Goal: Task Accomplishment & Management: Manage account settings

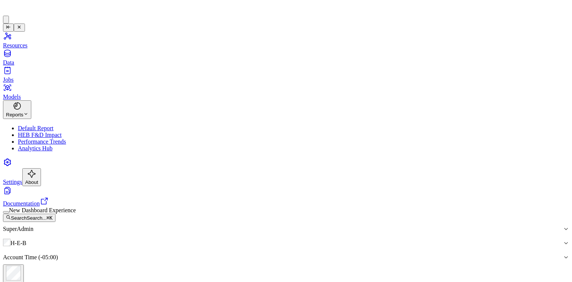
click at [51, 32] on link "Resources" at bounding box center [286, 40] width 566 height 17
type input "***"
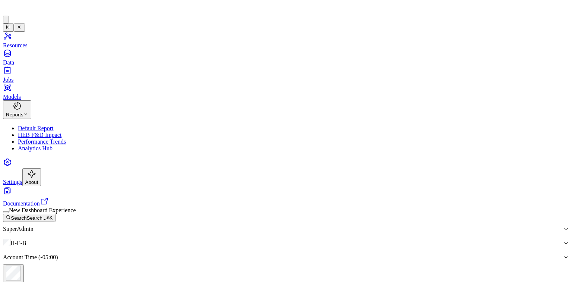
type input "1"
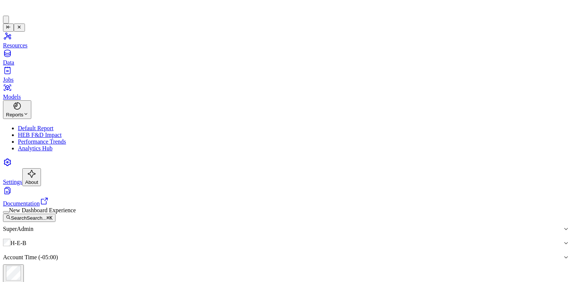
drag, startPoint x: 495, startPoint y: 210, endPoint x: 481, endPoint y: 207, distance: 14.0
type input "1"
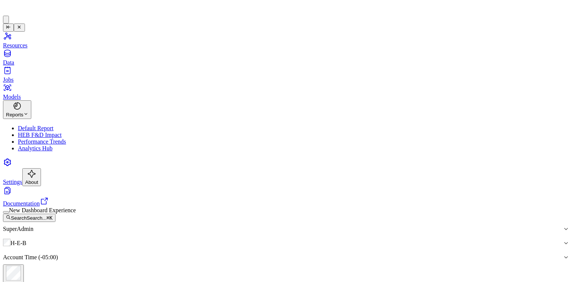
type input "1"
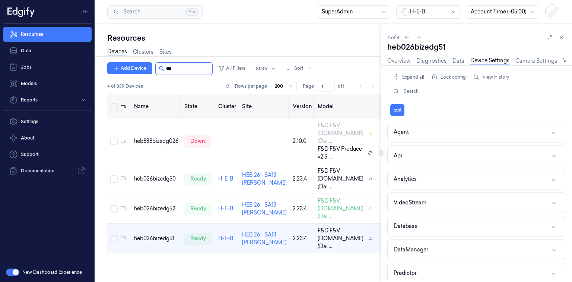
click at [177, 69] on input "string" at bounding box center [188, 69] width 45 height 12
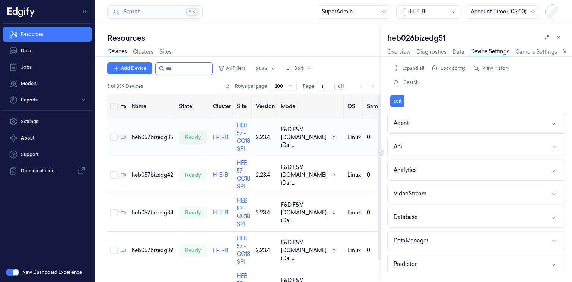
type input "***"
click at [146, 135] on td "heb057bizedg35" at bounding box center [152, 137] width 47 height 38
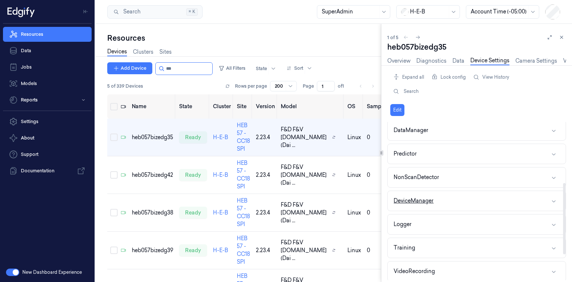
scroll to position [149, 0]
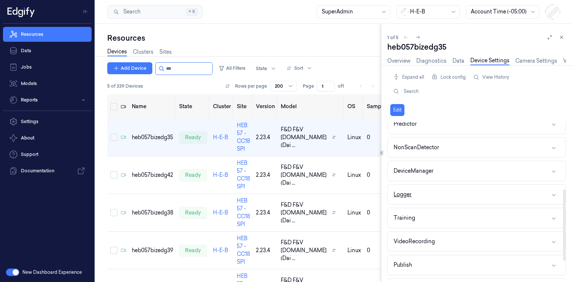
click at [471, 193] on button "Logger" at bounding box center [477, 194] width 178 height 20
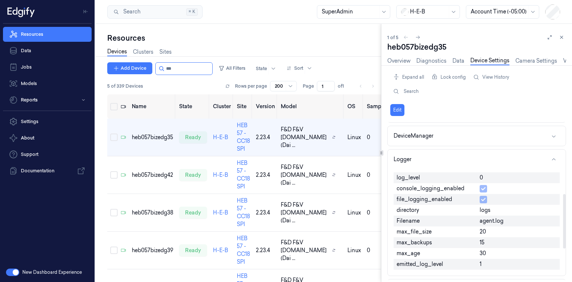
scroll to position [209, 0]
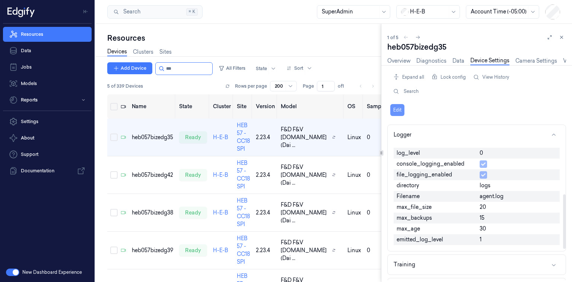
click at [395, 108] on button "Edit" at bounding box center [398, 110] width 14 height 12
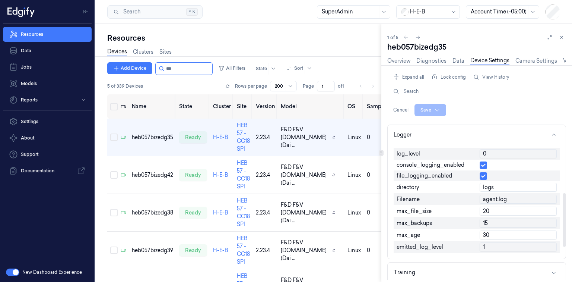
click at [491, 149] on input "0" at bounding box center [518, 153] width 77 height 9
click at [492, 149] on input "0" at bounding box center [518, 153] width 77 height 9
type input "1"
click at [432, 110] on html "Resources Data Jobs Models Reports Settings About Support Documentation New Das…" at bounding box center [286, 141] width 572 height 282
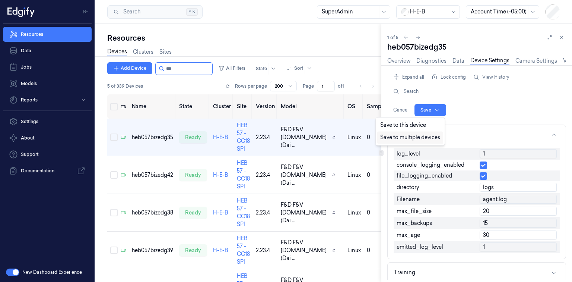
click at [415, 137] on div "Save to multiple devices" at bounding box center [410, 137] width 66 height 12
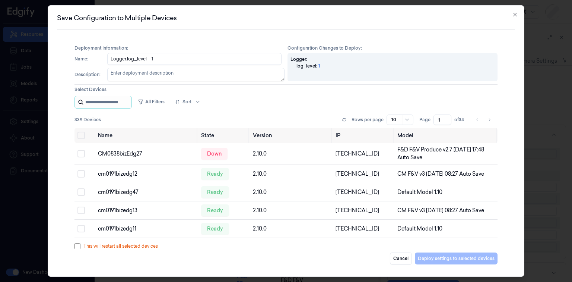
click at [123, 101] on input "string" at bounding box center [107, 102] width 45 height 12
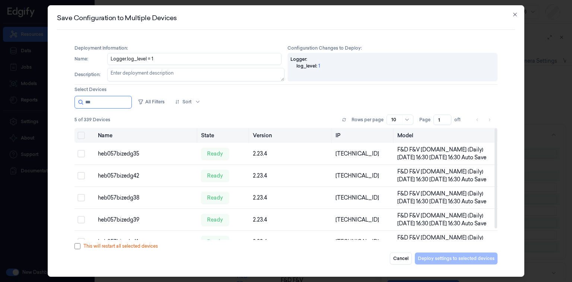
type input "***"
click at [79, 137] on button "Select all" at bounding box center [81, 135] width 7 height 7
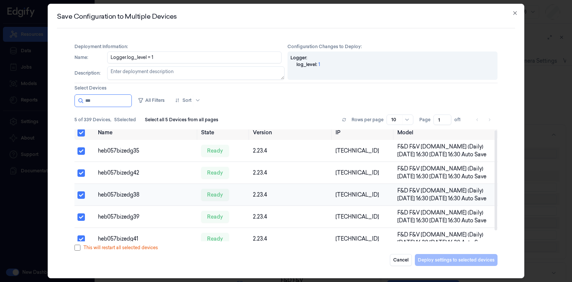
scroll to position [12, 0]
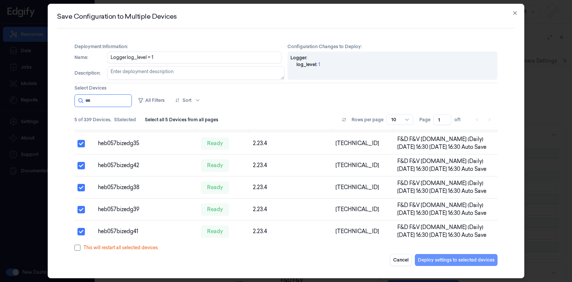
click at [455, 255] on button "Deploy settings to selected devices" at bounding box center [456, 260] width 83 height 12
click at [226, 78] on textarea "Description :" at bounding box center [195, 72] width 177 height 13
type textarea "."
click at [473, 261] on button "Deploy settings to selected devices" at bounding box center [456, 260] width 83 height 12
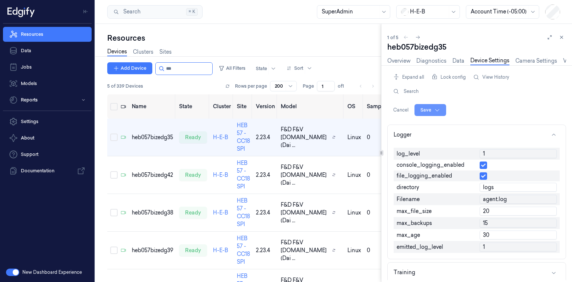
click at [421, 108] on html "Resources Data Jobs Models Reports Settings About Support Documentation New Das…" at bounding box center [286, 141] width 572 height 282
click at [425, 126] on div "Save to this device" at bounding box center [410, 125] width 66 height 12
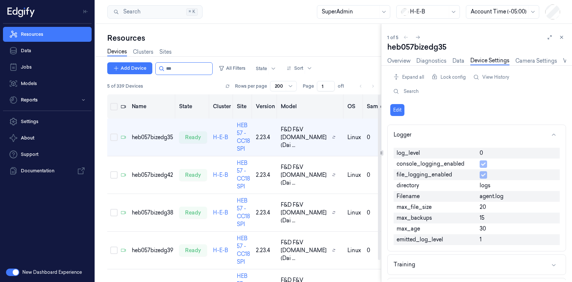
click at [136, 98] on th "Name" at bounding box center [152, 106] width 47 height 24
click at [159, 171] on td "heb057bizedg42" at bounding box center [152, 175] width 47 height 38
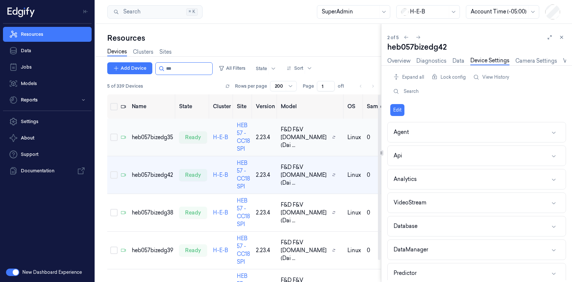
click at [157, 118] on td "heb057bizedg35" at bounding box center [152, 137] width 47 height 38
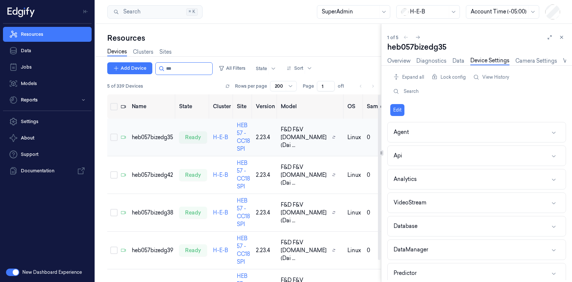
click at [157, 119] on td "heb057bizedg35" at bounding box center [152, 137] width 47 height 38
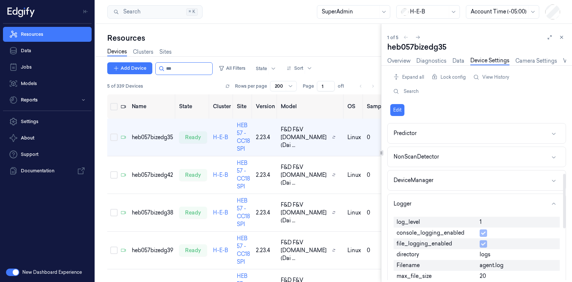
scroll to position [149, 0]
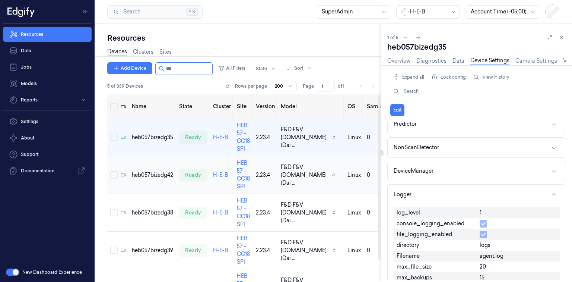
click at [143, 156] on td "heb057bizedg42" at bounding box center [152, 175] width 47 height 38
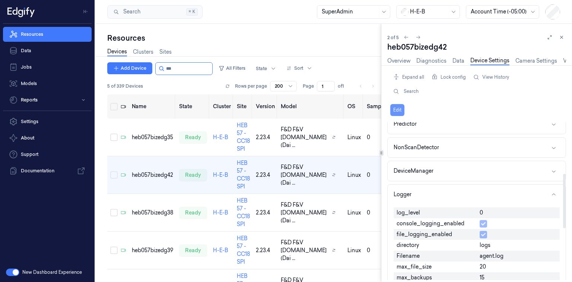
click at [402, 112] on button "Edit" at bounding box center [398, 110] width 14 height 12
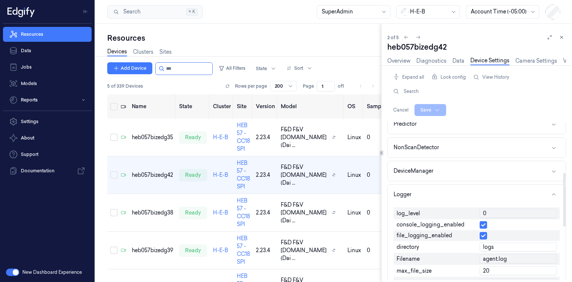
click at [489, 215] on input "0" at bounding box center [518, 213] width 77 height 9
click at [489, 214] on input "0" at bounding box center [518, 213] width 77 height 9
click at [487, 213] on input "0" at bounding box center [518, 213] width 77 height 9
type input "1"
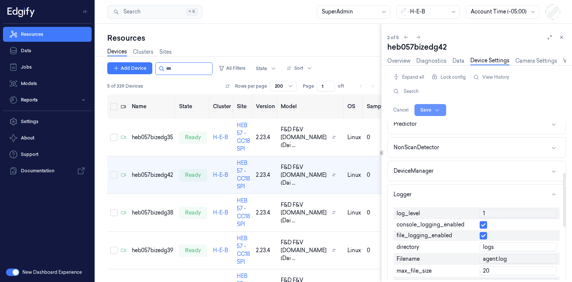
click at [423, 108] on html "Resources Data Jobs Models Reports Settings About Support Documentation New Das…" at bounding box center [286, 141] width 572 height 282
click at [421, 124] on div "Save to this device" at bounding box center [410, 125] width 66 height 12
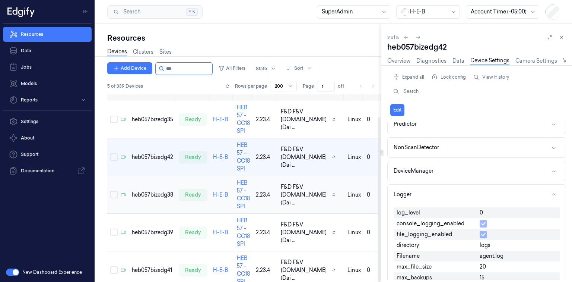
scroll to position [25, 0]
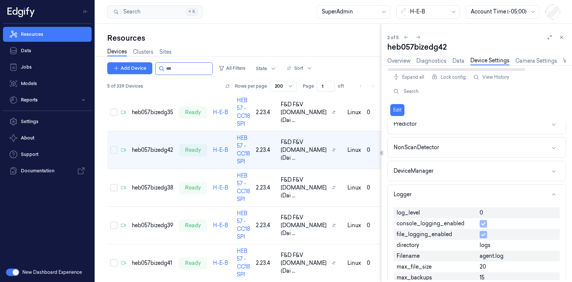
click at [402, 66] on div "Expand all Lock config View History Search Edit Agent Api Analytics VideoStream…" at bounding box center [477, 173] width 179 height 216
click at [403, 62] on link "Overview" at bounding box center [399, 61] width 23 height 9
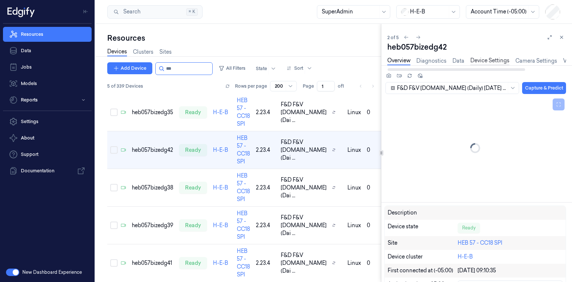
click at [483, 59] on link "Device Settings" at bounding box center [490, 61] width 39 height 9
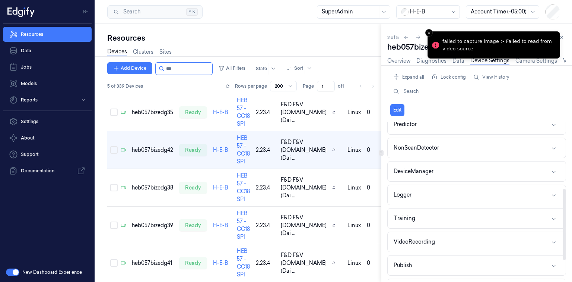
scroll to position [149, 0]
click at [414, 195] on button "Logger" at bounding box center [477, 194] width 178 height 20
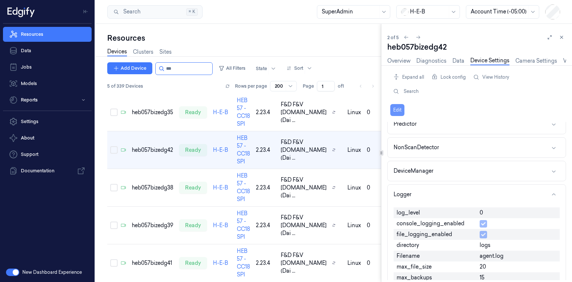
click at [398, 110] on button "Edit" at bounding box center [398, 110] width 14 height 12
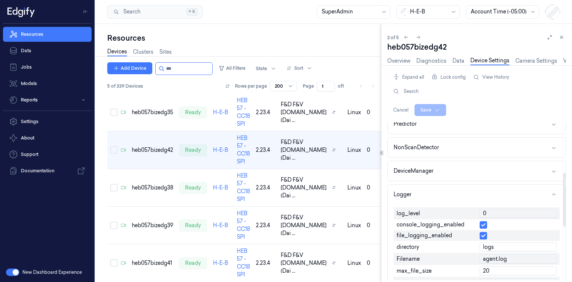
click at [505, 212] on input "0" at bounding box center [518, 213] width 77 height 9
type input "1"
click at [427, 107] on html "Resources Data Jobs Models Reports Settings About Support Documentation New Das…" at bounding box center [286, 141] width 572 height 282
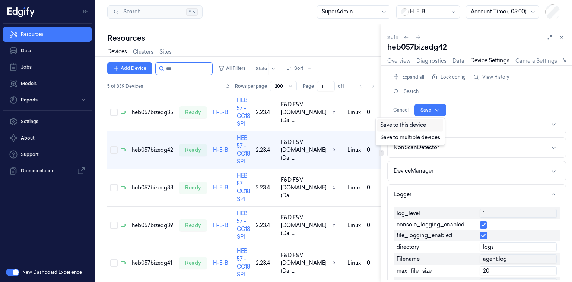
click at [411, 128] on div "Save to this device" at bounding box center [410, 125] width 66 height 12
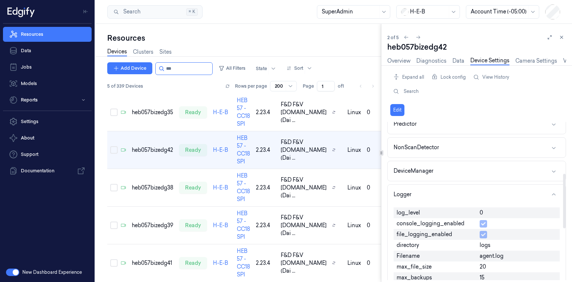
click at [480, 213] on span "0" at bounding box center [481, 213] width 3 height 8
click at [482, 211] on span "0" at bounding box center [481, 213] width 3 height 8
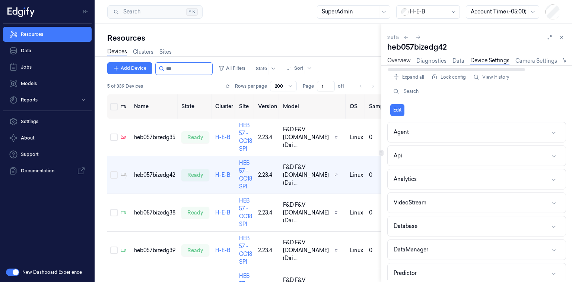
click at [399, 61] on link "Overview" at bounding box center [399, 61] width 23 height 9
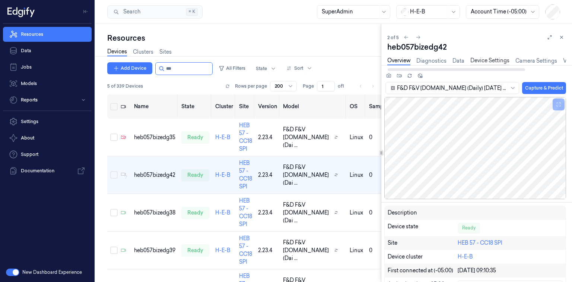
click at [481, 61] on link "Device Settings" at bounding box center [490, 61] width 39 height 9
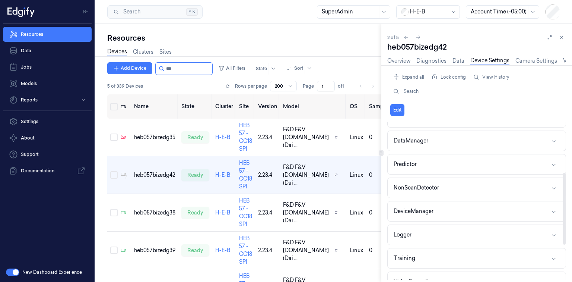
scroll to position [149, 0]
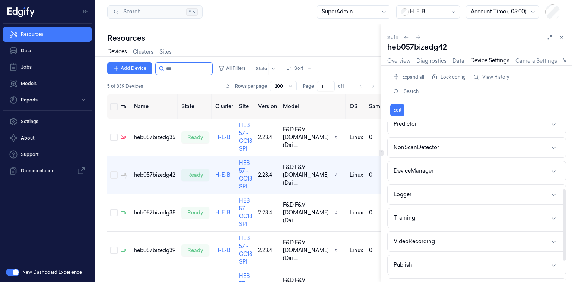
click at [554, 197] on button "Logger" at bounding box center [477, 194] width 178 height 20
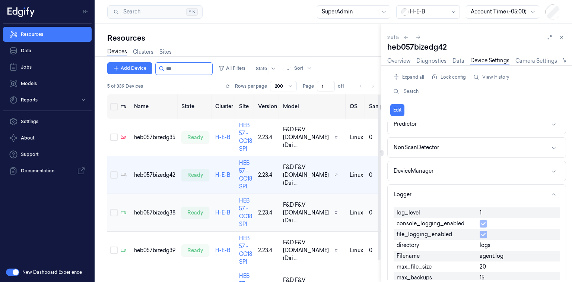
click at [139, 197] on td "heb057bizedg38" at bounding box center [154, 213] width 47 height 38
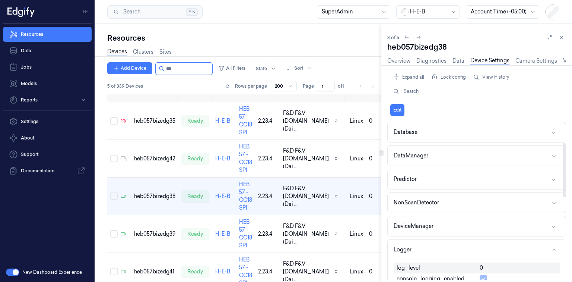
scroll to position [119, 0]
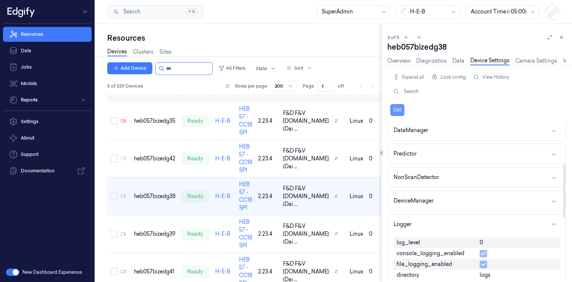
click at [392, 108] on button "Edit" at bounding box center [398, 110] width 14 height 12
click at [496, 244] on input "0" at bounding box center [518, 242] width 77 height 9
click at [496, 243] on input "0" at bounding box center [518, 242] width 77 height 9
click at [495, 242] on input "0" at bounding box center [518, 242] width 77 height 9
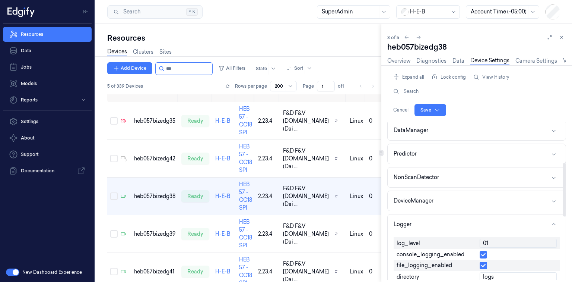
click at [495, 242] on input "01" at bounding box center [518, 242] width 77 height 9
type input "1"
click at [430, 112] on html "Resources Data Jobs Models Reports Settings About Support Documentation New Das…" at bounding box center [286, 141] width 572 height 282
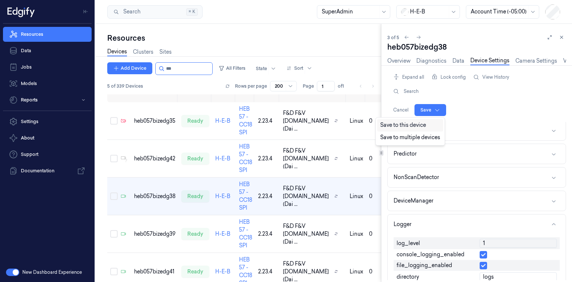
click at [416, 126] on div "Save to this device" at bounding box center [410, 125] width 66 height 12
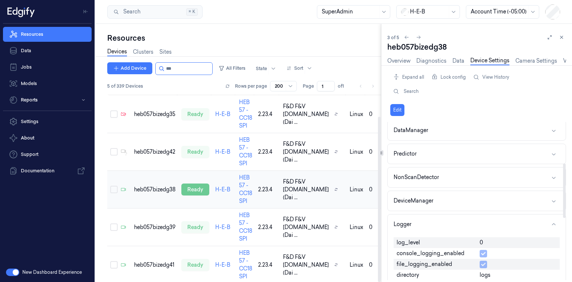
scroll to position [25, 0]
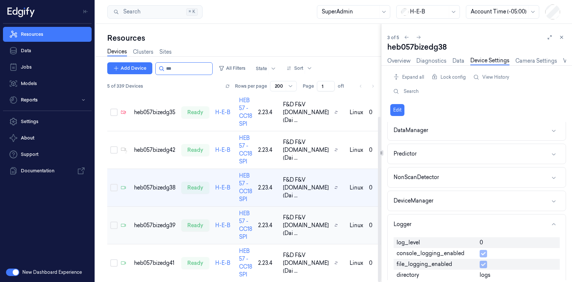
click at [146, 208] on td "heb057bizedg39" at bounding box center [154, 225] width 47 height 38
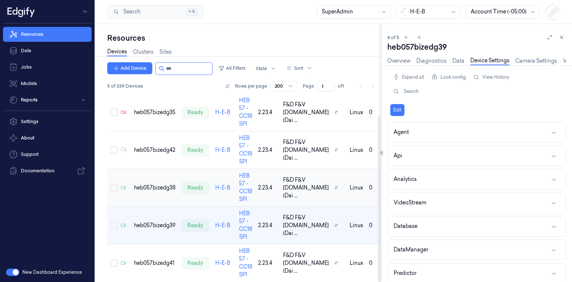
click at [158, 189] on td "heb057bizedg38" at bounding box center [154, 188] width 47 height 38
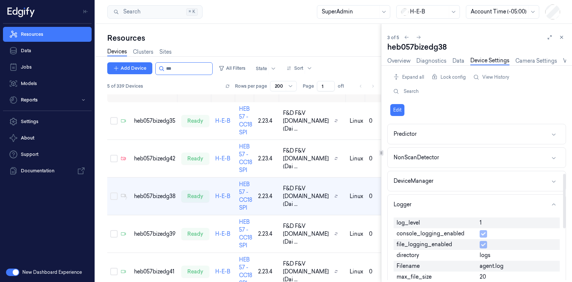
scroll to position [149, 0]
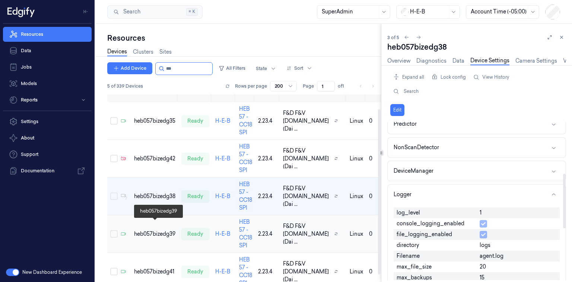
click at [159, 230] on div "heb057bizedg39" at bounding box center [154, 234] width 41 height 8
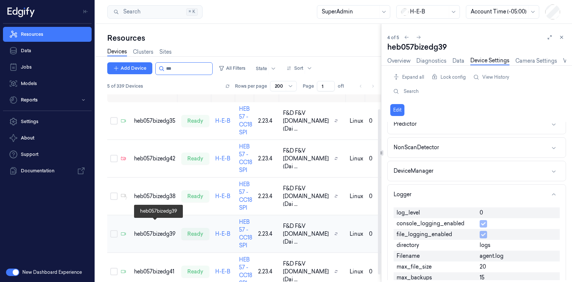
scroll to position [25, 0]
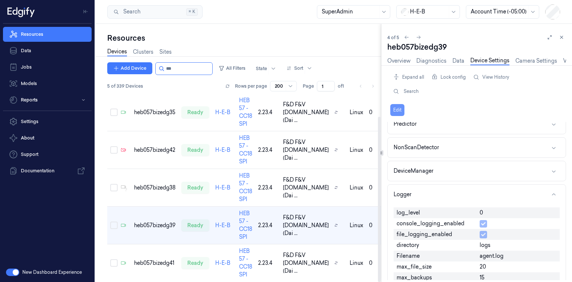
click at [395, 111] on button "Edit" at bounding box center [398, 110] width 14 height 12
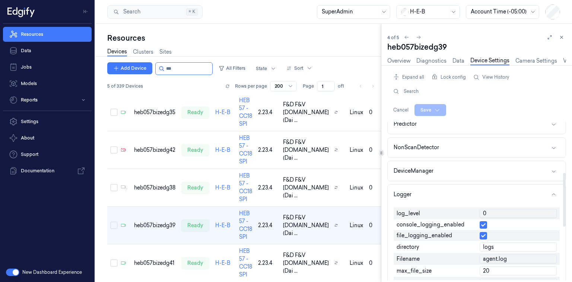
click at [489, 212] on input "0" at bounding box center [518, 213] width 77 height 9
type input "1"
click at [432, 110] on html "Resources Data Jobs Models Reports Settings About Support Documentation New Das…" at bounding box center [286, 141] width 572 height 282
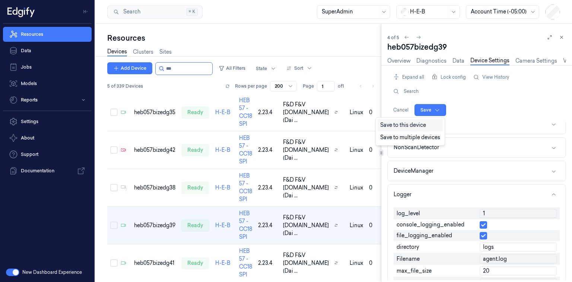
click at [408, 125] on div "Save to this device" at bounding box center [410, 125] width 66 height 12
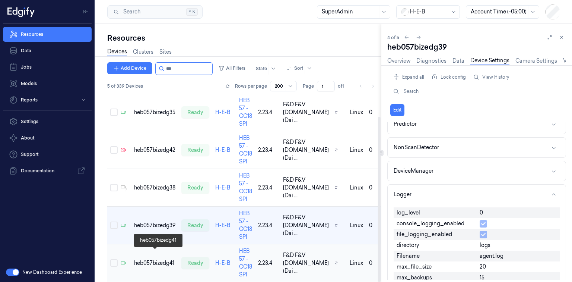
click at [157, 259] on div "heb057bizedg41" at bounding box center [154, 263] width 41 height 8
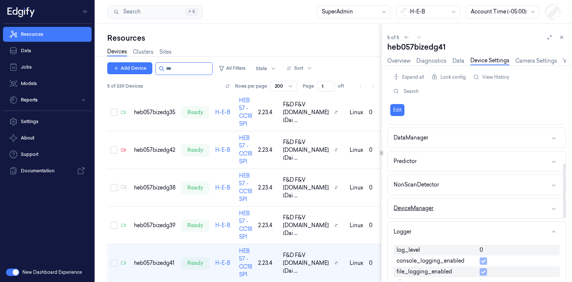
scroll to position [119, 0]
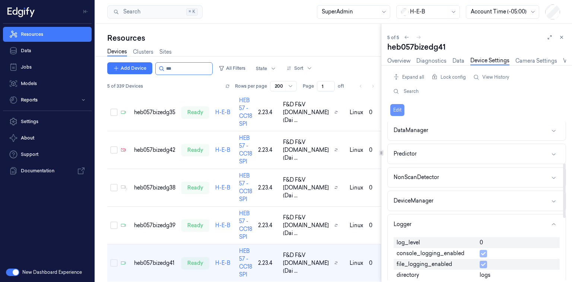
click at [393, 105] on button "Edit" at bounding box center [398, 110] width 14 height 12
click at [496, 244] on input "0" at bounding box center [518, 242] width 77 height 9
type input "1"
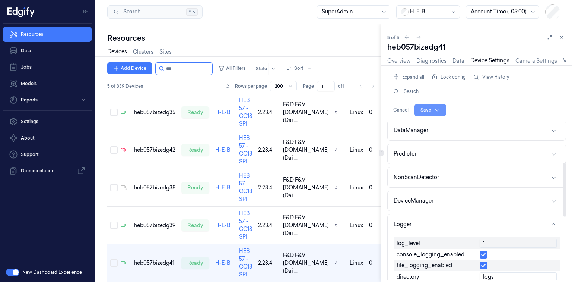
click at [426, 109] on html "Resources Data Jobs Models Reports Settings About Support Documentation New Das…" at bounding box center [286, 141] width 572 height 282
click at [407, 125] on div "Save to this device" at bounding box center [410, 125] width 66 height 12
click at [393, 107] on button "Edit" at bounding box center [398, 110] width 14 height 12
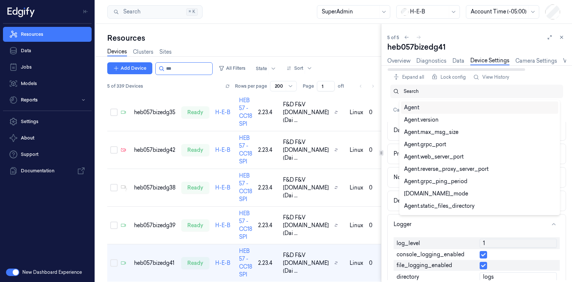
click at [465, 97] on div "Search" at bounding box center [481, 91] width 154 height 13
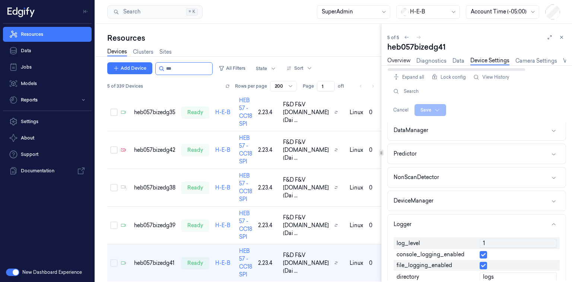
click at [400, 60] on link "Overview" at bounding box center [399, 61] width 23 height 9
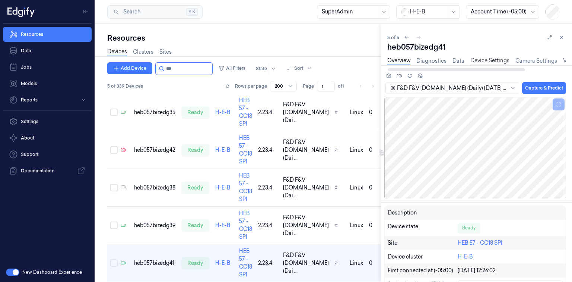
click at [483, 57] on link "Device Settings" at bounding box center [490, 61] width 39 height 9
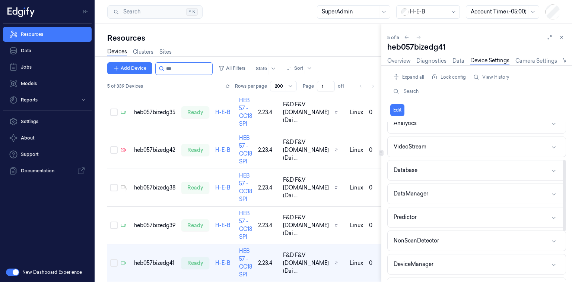
scroll to position [89, 0]
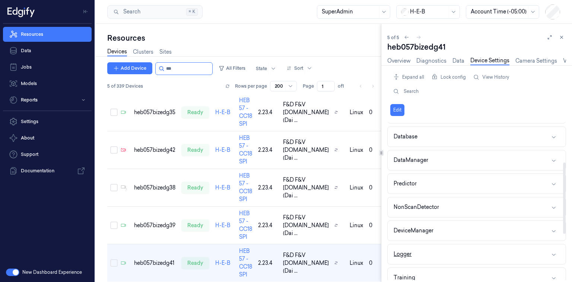
click at [411, 246] on button "Logger" at bounding box center [477, 254] width 178 height 20
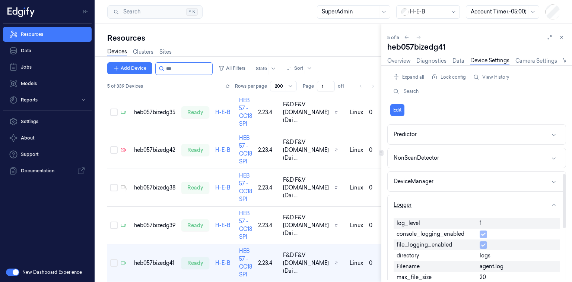
scroll to position [149, 0]
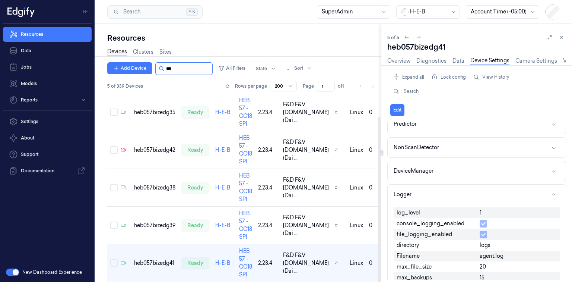
click at [191, 71] on input "string" at bounding box center [188, 69] width 45 height 12
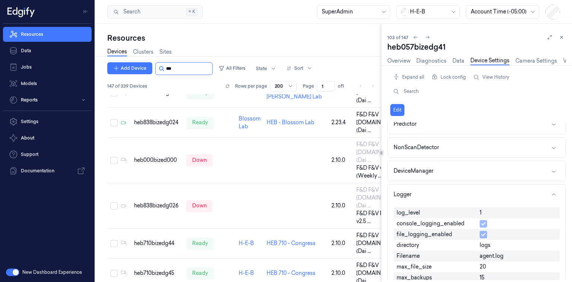
scroll to position [1946, 0]
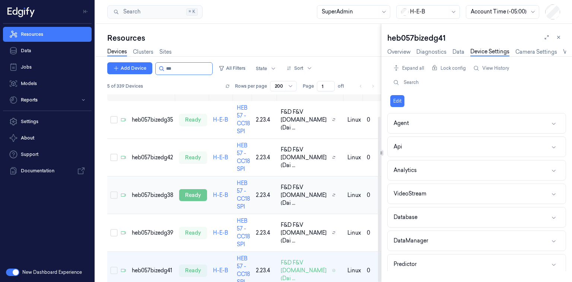
scroll to position [25, 0]
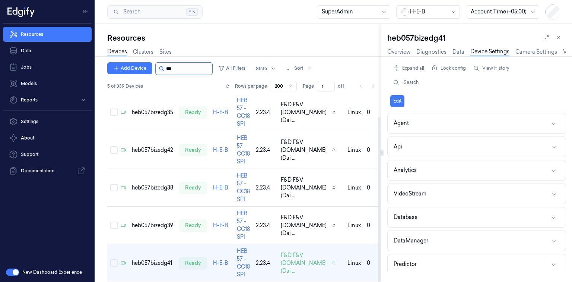
click at [182, 72] on input "string" at bounding box center [188, 69] width 45 height 12
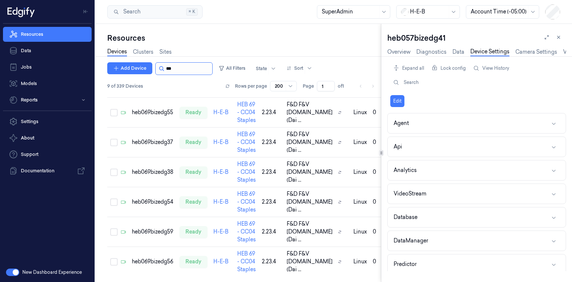
scroll to position [175, 0]
type input "***"
click at [148, 138] on div "heb069bizedg37" at bounding box center [153, 142] width 42 height 8
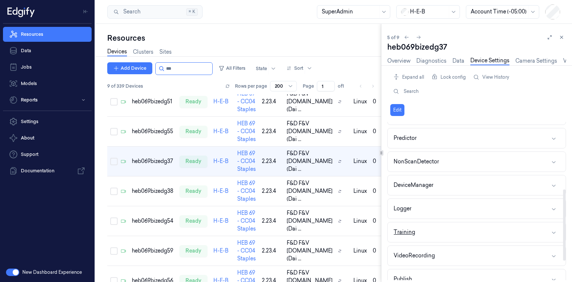
scroll to position [149, 0]
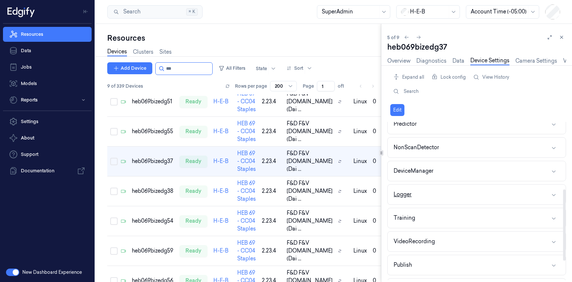
click at [508, 197] on button "Logger" at bounding box center [477, 194] width 178 height 20
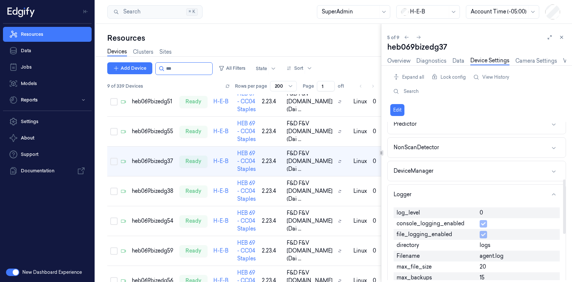
scroll to position [179, 0]
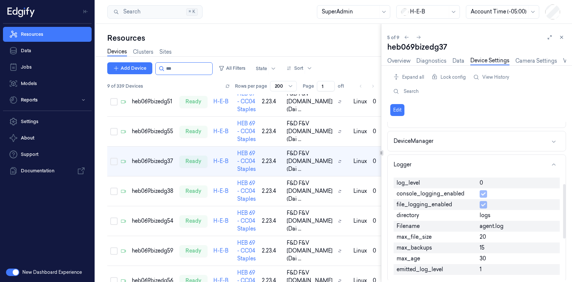
click at [390, 108] on div "Expand all Lock config View History Search Edit" at bounding box center [477, 93] width 179 height 45
click at [400, 108] on button "Edit" at bounding box center [398, 110] width 14 height 12
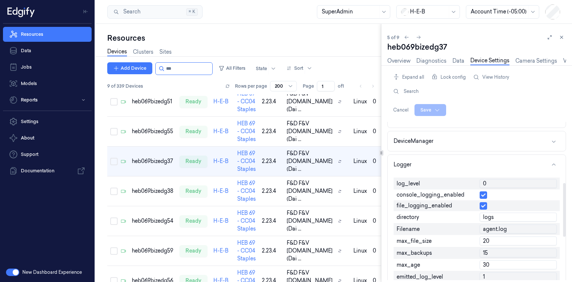
click at [494, 182] on input "0" at bounding box center [518, 183] width 77 height 9
type input "1"
click at [430, 110] on html "Resources Data Jobs Models Reports Settings About Support Documentation New Das…" at bounding box center [286, 141] width 572 height 282
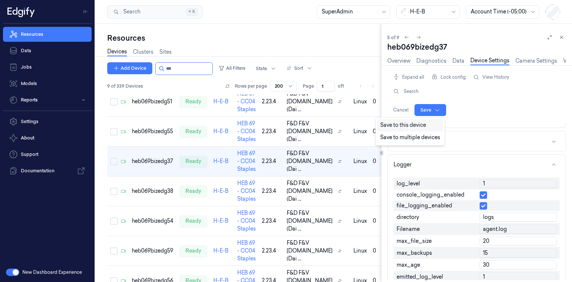
click at [419, 124] on div "Save to this device" at bounding box center [410, 125] width 66 height 12
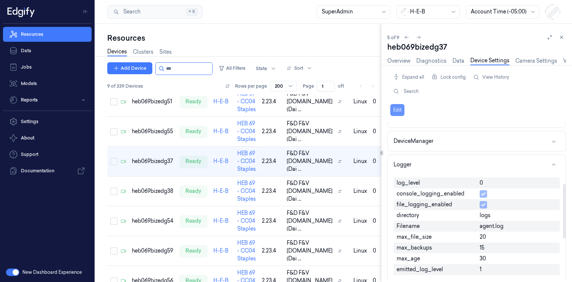
click at [395, 111] on button "Edit" at bounding box center [398, 110] width 14 height 12
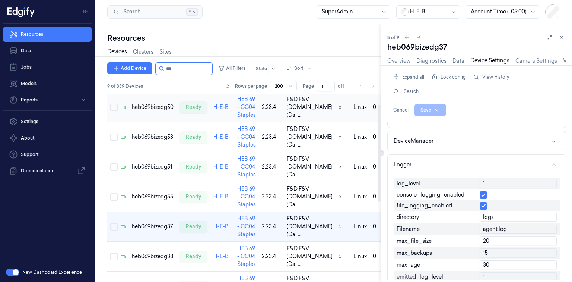
scroll to position [0, 0]
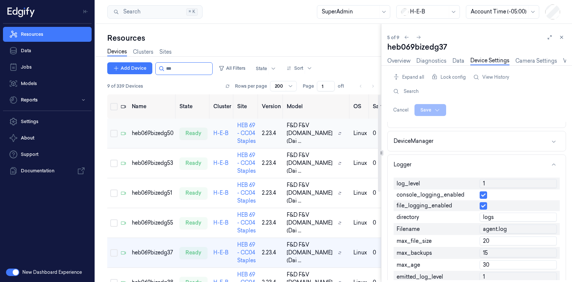
click at [151, 133] on td "heb069bizedg50" at bounding box center [153, 133] width 48 height 30
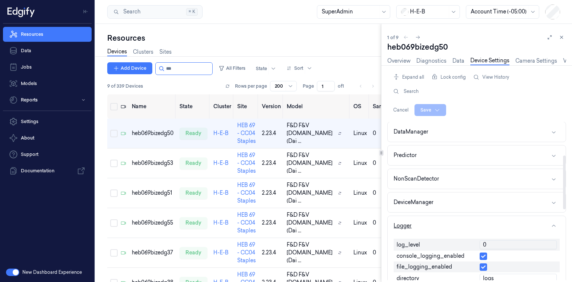
scroll to position [149, 0]
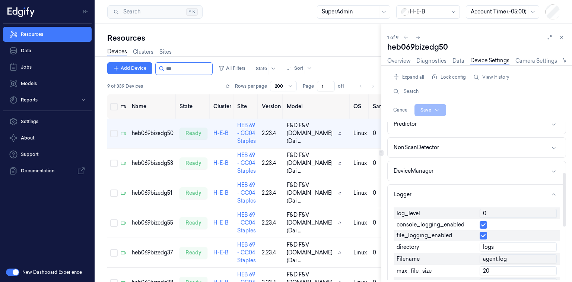
click at [494, 212] on input "0" at bounding box center [518, 213] width 77 height 9
click at [492, 212] on input "0" at bounding box center [518, 213] width 77 height 9
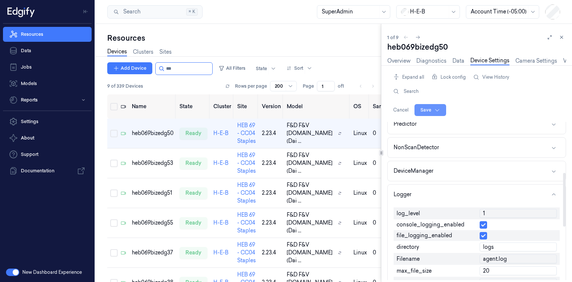
type input "1"
click at [426, 107] on html "Resources Data Jobs Models Reports Settings About Support Documentation New Das…" at bounding box center [286, 141] width 572 height 282
click at [424, 123] on div "Save to this device" at bounding box center [410, 125] width 66 height 12
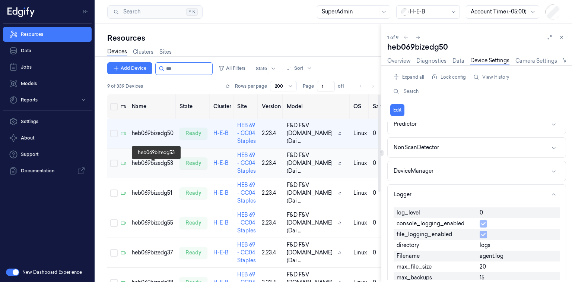
click at [136, 167] on div "heb069bizedg53" at bounding box center [153, 163] width 42 height 8
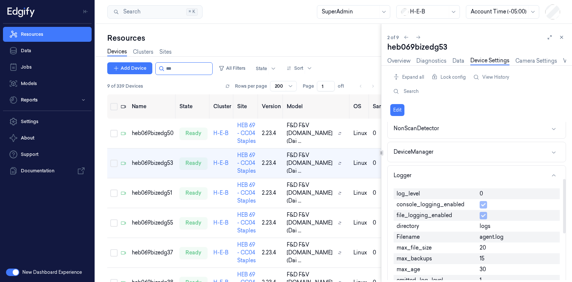
scroll to position [179, 0]
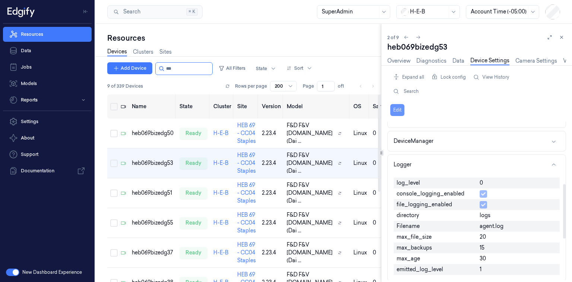
click at [398, 110] on button "Edit" at bounding box center [398, 110] width 14 height 12
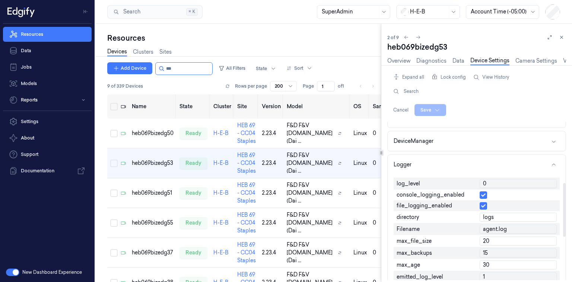
click at [502, 182] on input "0" at bounding box center [518, 183] width 77 height 9
type input "1"
click at [433, 108] on html "Resources Data Jobs Models Reports Settings About Support Documentation New Das…" at bounding box center [286, 141] width 572 height 282
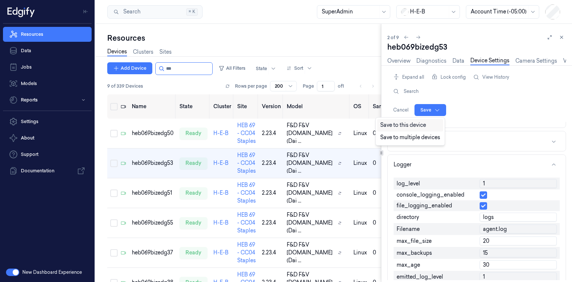
click at [420, 125] on div "Save to this device" at bounding box center [410, 125] width 66 height 12
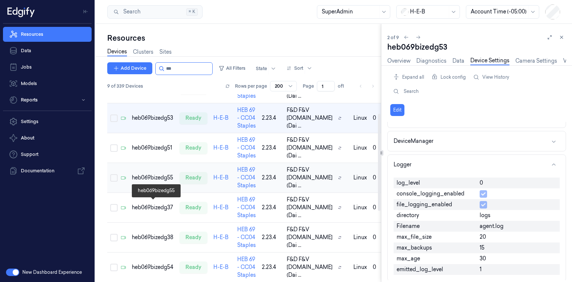
scroll to position [60, 0]
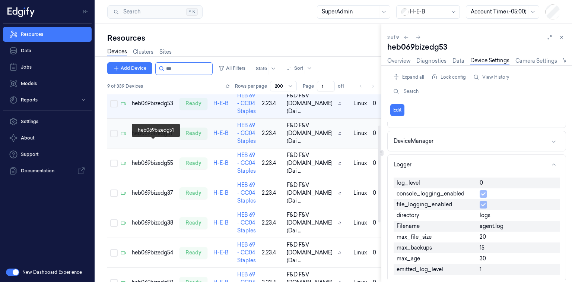
click at [152, 137] on div "heb069bizedg51" at bounding box center [153, 133] width 42 height 8
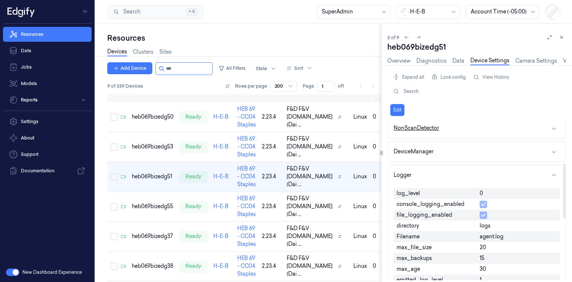
scroll to position [209, 0]
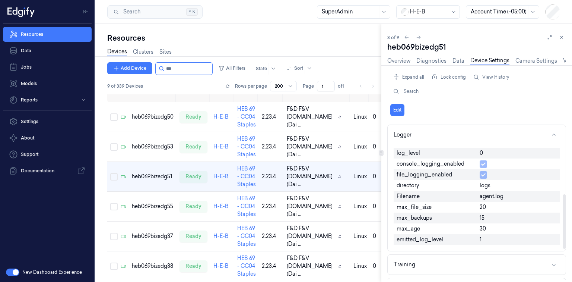
drag, startPoint x: 400, startPoint y: 111, endPoint x: 453, endPoint y: 133, distance: 57.4
click at [401, 111] on button "Edit" at bounding box center [398, 110] width 14 height 12
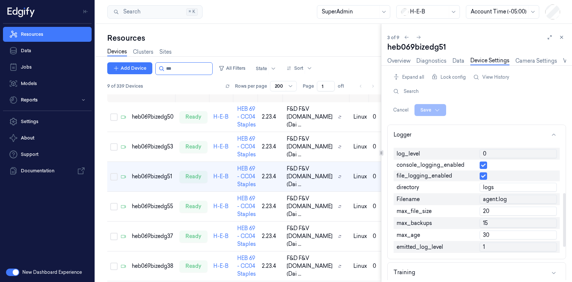
click at [502, 153] on input "0" at bounding box center [518, 153] width 77 height 9
type input "1"
click at [427, 112] on html "Resources Data Jobs Models Reports Settings About Support Documentation New Das…" at bounding box center [286, 141] width 572 height 282
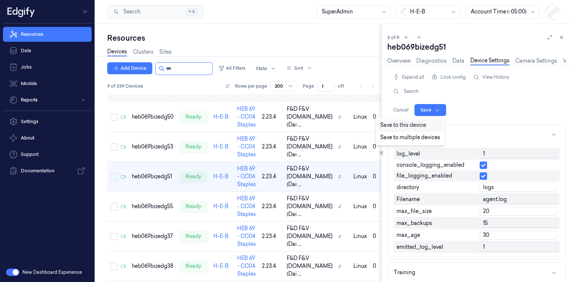
click at [412, 126] on div "Save to this device" at bounding box center [410, 125] width 66 height 12
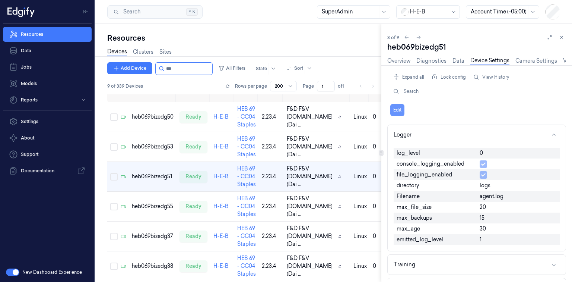
click at [401, 112] on button "Edit" at bounding box center [398, 110] width 14 height 12
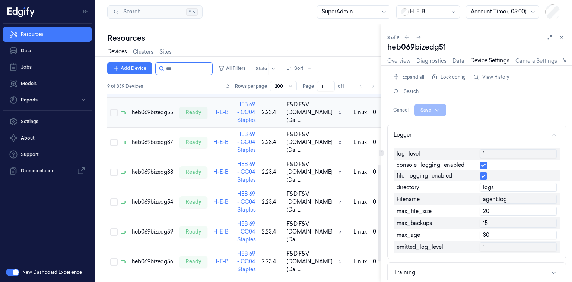
scroll to position [106, 0]
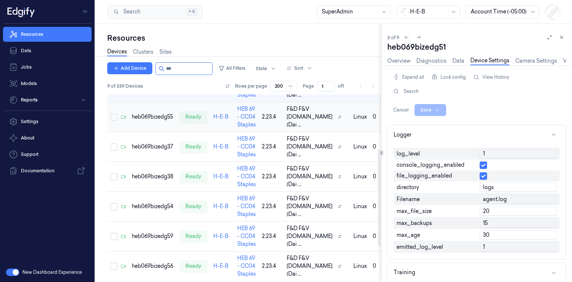
click at [159, 130] on td "heb069bizedg55" at bounding box center [153, 117] width 48 height 30
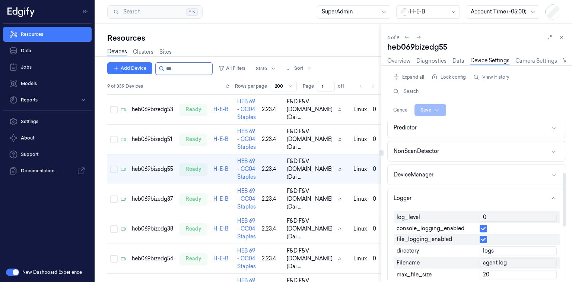
scroll to position [149, 0]
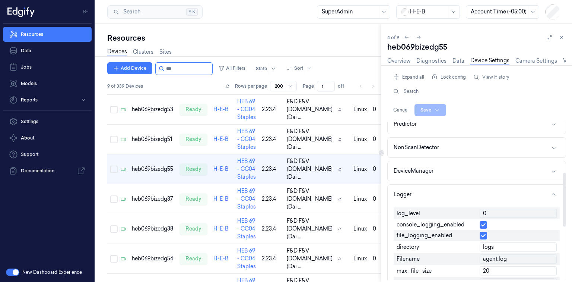
click at [488, 209] on input "0" at bounding box center [518, 213] width 77 height 9
click at [489, 210] on input "0" at bounding box center [518, 213] width 77 height 9
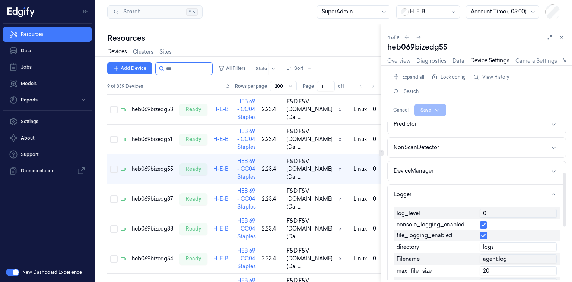
click at [489, 210] on input "0" at bounding box center [518, 213] width 77 height 9
click at [489, 210] on input "1" at bounding box center [518, 213] width 77 height 9
type input "1"
click at [429, 101] on div "Expand all Lock config View History Search Cancel Save" at bounding box center [477, 93] width 179 height 45
click at [430, 109] on html "Resources Data Jobs Models Reports Settings About Support Documentation New Das…" at bounding box center [286, 141] width 572 height 282
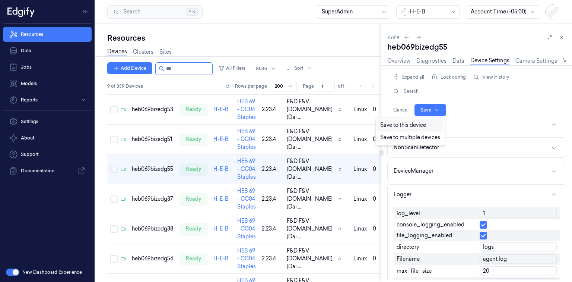
click at [417, 126] on div "Save to this device" at bounding box center [410, 125] width 66 height 12
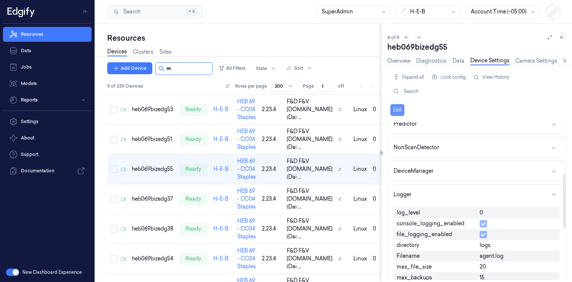
click at [399, 110] on button "Edit" at bounding box center [398, 110] width 14 height 12
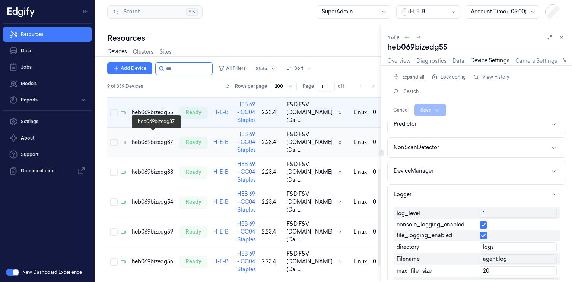
click at [144, 138] on div "heb069bizedg37" at bounding box center [153, 142] width 42 height 8
type input "1"
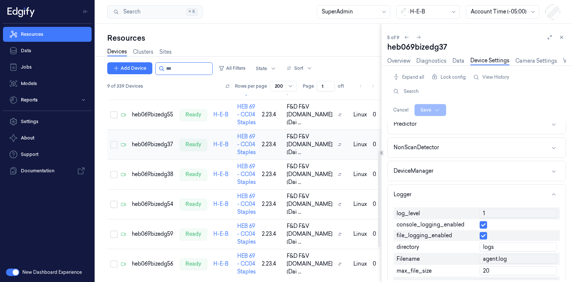
scroll to position [91, 0]
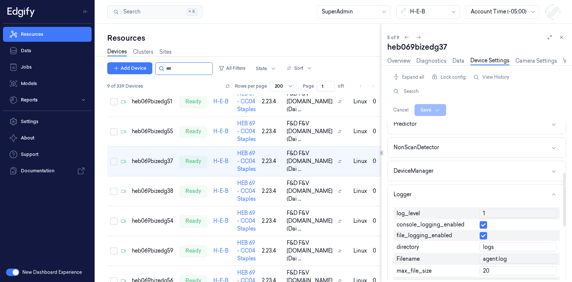
click at [490, 215] on input "1" at bounding box center [518, 213] width 77 height 9
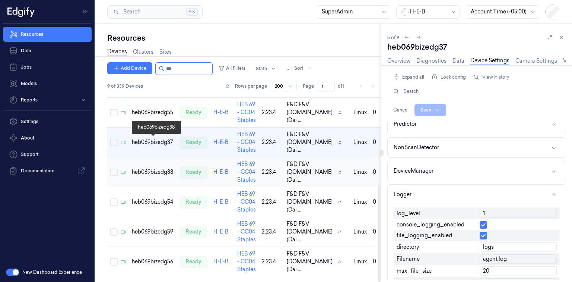
click at [154, 168] on div "heb069bizedg38" at bounding box center [153, 172] width 42 height 8
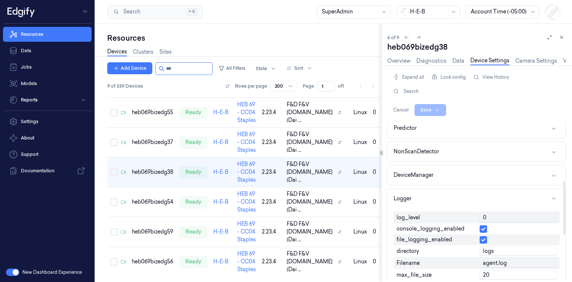
scroll to position [179, 0]
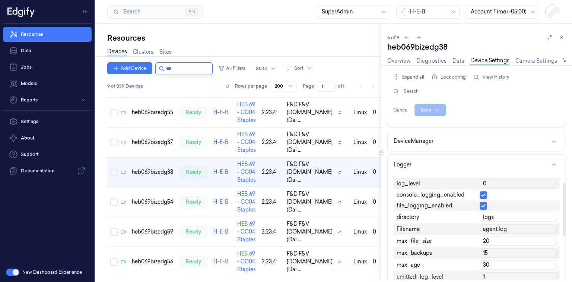
click at [493, 180] on input "0" at bounding box center [518, 183] width 77 height 9
type input "1"
click at [422, 107] on html "Resources Data Jobs Models Reports Settings About Support Documentation New Das…" at bounding box center [286, 141] width 572 height 282
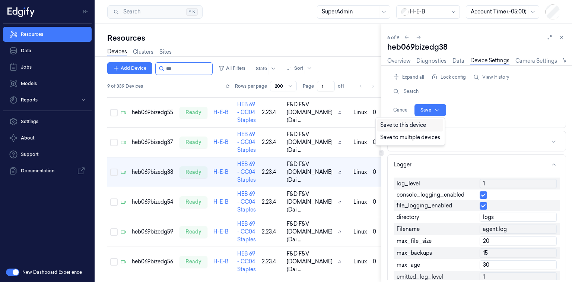
click at [390, 126] on div "Save to this device" at bounding box center [410, 125] width 66 height 12
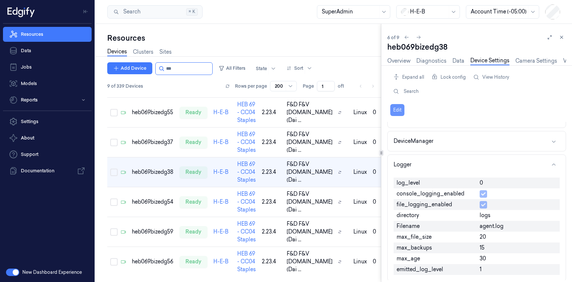
click at [401, 109] on button "Edit" at bounding box center [398, 110] width 14 height 12
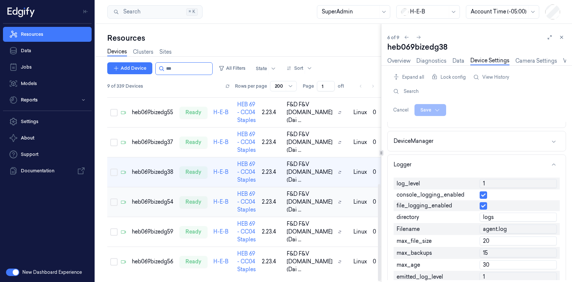
scroll to position [175, 0]
click at [139, 198] on div "heb069bizedg54" at bounding box center [153, 202] width 42 height 8
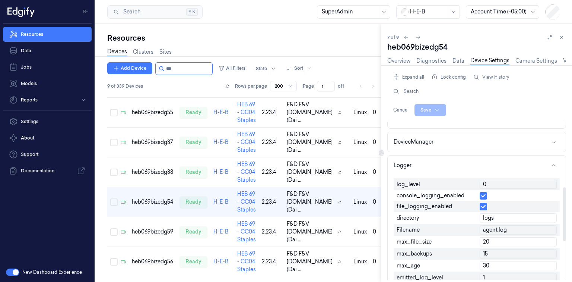
scroll to position [209, 0]
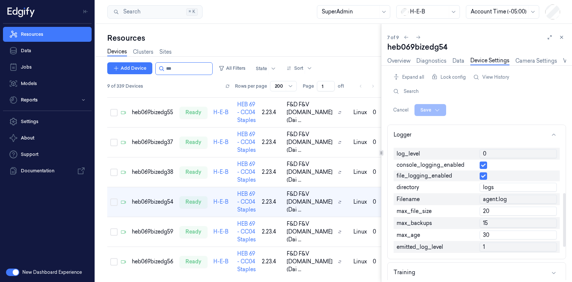
click at [496, 151] on input "0" at bounding box center [518, 153] width 77 height 9
click at [495, 153] on input "0" at bounding box center [518, 153] width 77 height 9
type input "1"
click at [434, 110] on html "Resources Data Jobs Models Reports Settings About Support Documentation New Das…" at bounding box center [286, 141] width 572 height 282
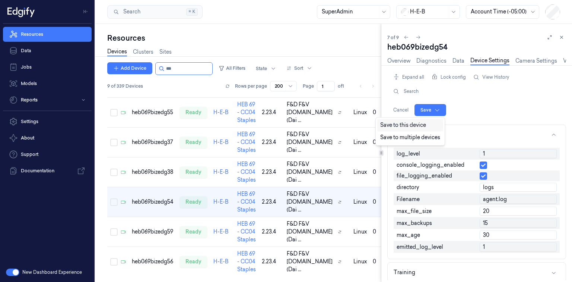
click at [414, 123] on div "Save to this device" at bounding box center [410, 125] width 66 height 12
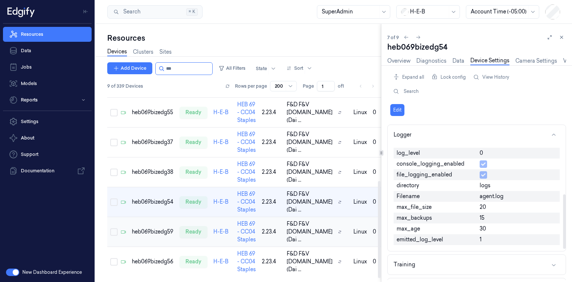
scroll to position [175, 0]
click at [135, 217] on td "heb069bizedg59" at bounding box center [153, 232] width 48 height 30
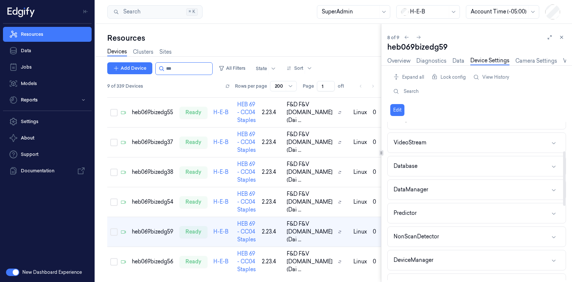
scroll to position [149, 0]
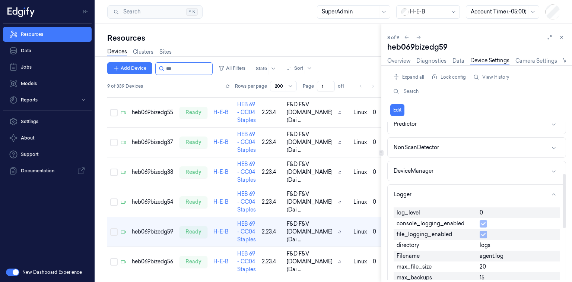
click at [494, 211] on div "0" at bounding box center [518, 212] width 83 height 11
click at [392, 107] on button "Edit" at bounding box center [398, 110] width 14 height 12
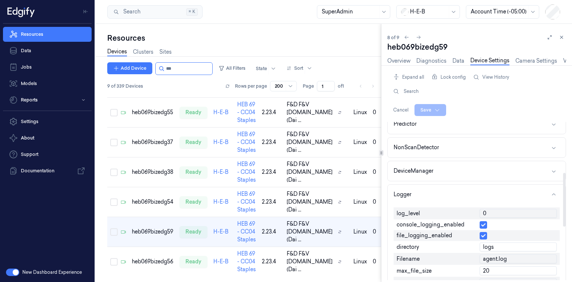
click at [495, 211] on input "0" at bounding box center [518, 213] width 77 height 9
type input "1"
click at [430, 105] on html "Resources Data Jobs Models Reports Settings About Support Documentation New Das…" at bounding box center [286, 141] width 572 height 282
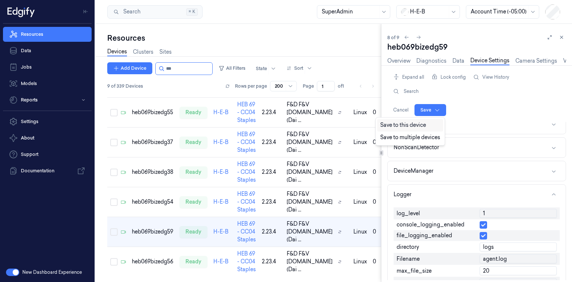
click at [410, 126] on div "Save to this device" at bounding box center [410, 125] width 66 height 12
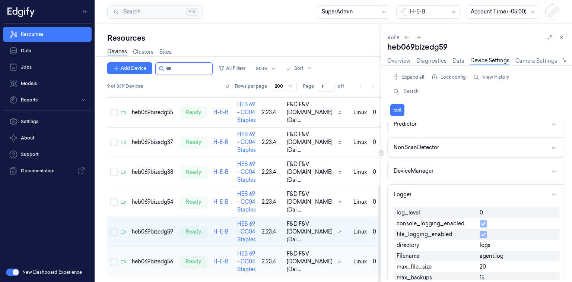
click at [152, 247] on td "heb069bizedg56" at bounding box center [153, 262] width 48 height 30
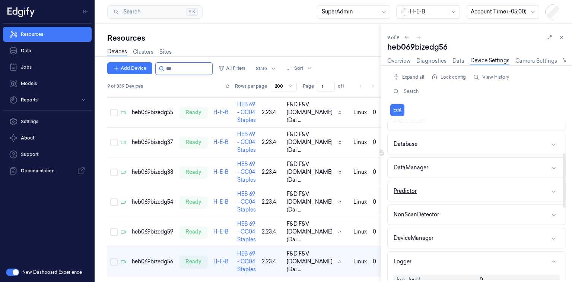
scroll to position [89, 0]
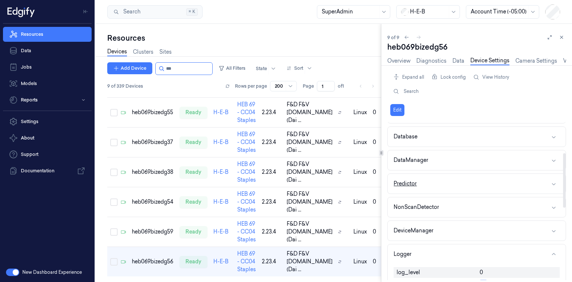
click at [550, 183] on button "Predictor" at bounding box center [477, 184] width 178 height 20
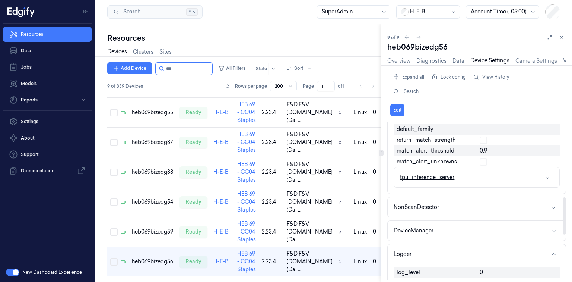
scroll to position [328, 0]
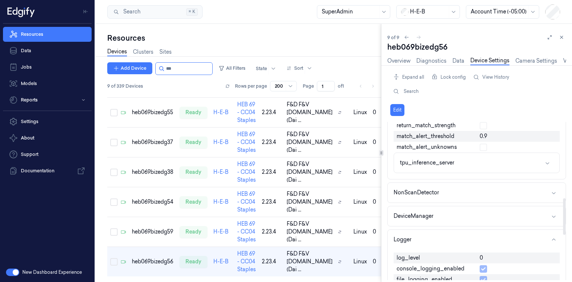
click at [483, 255] on span "0" at bounding box center [481, 258] width 3 height 8
click at [397, 108] on button "Edit" at bounding box center [398, 110] width 14 height 12
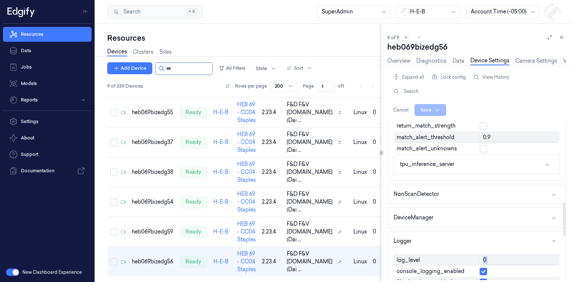
click at [497, 259] on input "0" at bounding box center [518, 259] width 77 height 9
click at [487, 255] on input "0" at bounding box center [518, 259] width 77 height 9
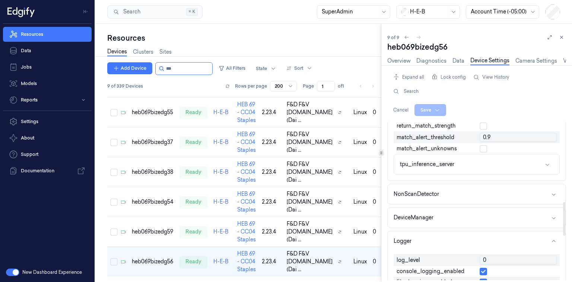
click at [487, 255] on input "0" at bounding box center [518, 259] width 77 height 9
type input "1"
click at [425, 110] on html "Resources Data Jobs Models Reports Settings About Support Documentation New Das…" at bounding box center [286, 141] width 572 height 282
click at [416, 124] on div "Save to this device" at bounding box center [410, 125] width 66 height 12
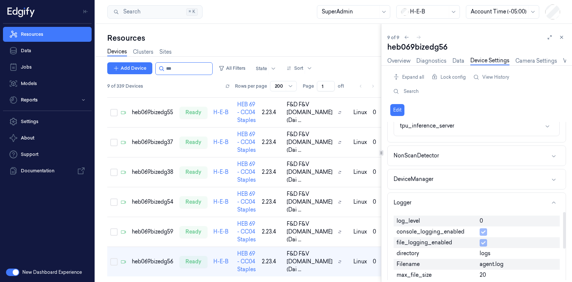
scroll to position [388, 0]
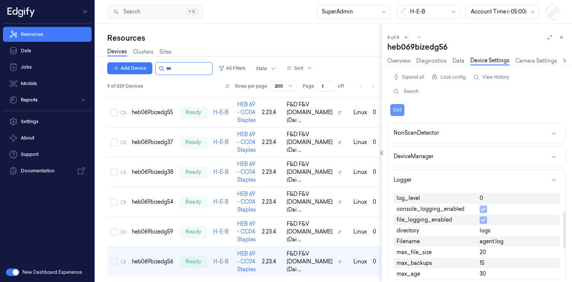
click at [401, 109] on button "Edit" at bounding box center [398, 110] width 14 height 12
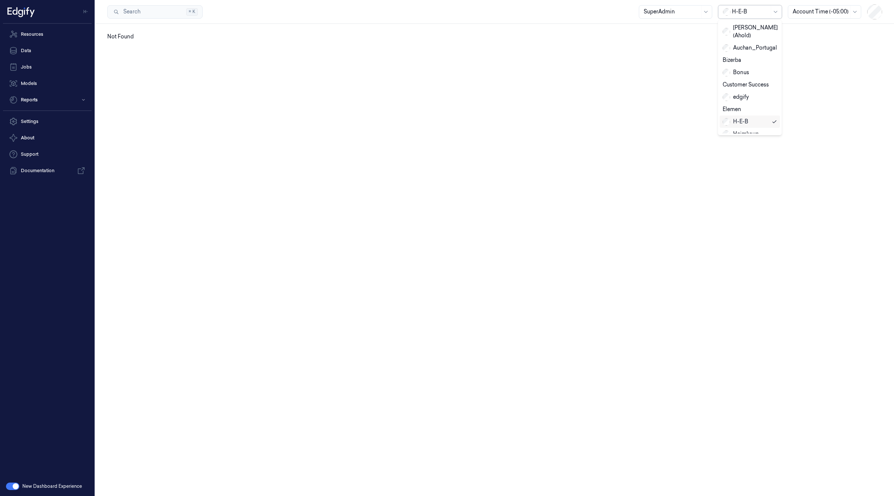
click at [752, 14] on div at bounding box center [750, 12] width 37 height 8
click at [744, 55] on div "R e REMA1000" at bounding box center [742, 59] width 38 height 8
click at [47, 35] on link "Resources" at bounding box center [47, 34] width 89 height 15
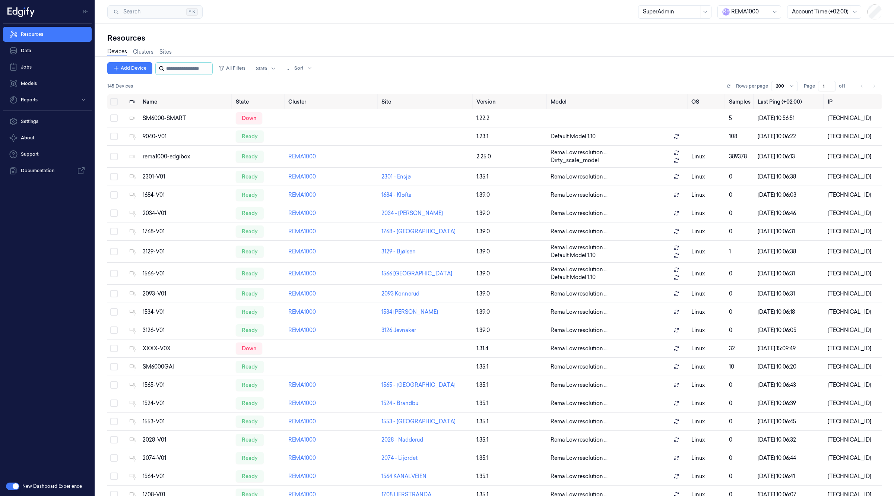
click at [209, 66] on input "string" at bounding box center [188, 69] width 45 height 12
paste input "********"
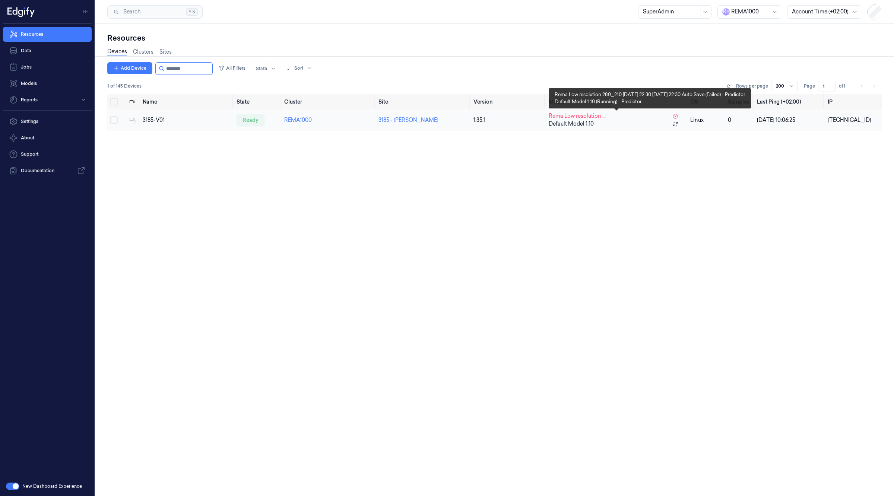
type input "********"
click at [573, 120] on span "Default Model 1.10" at bounding box center [571, 124] width 45 height 8
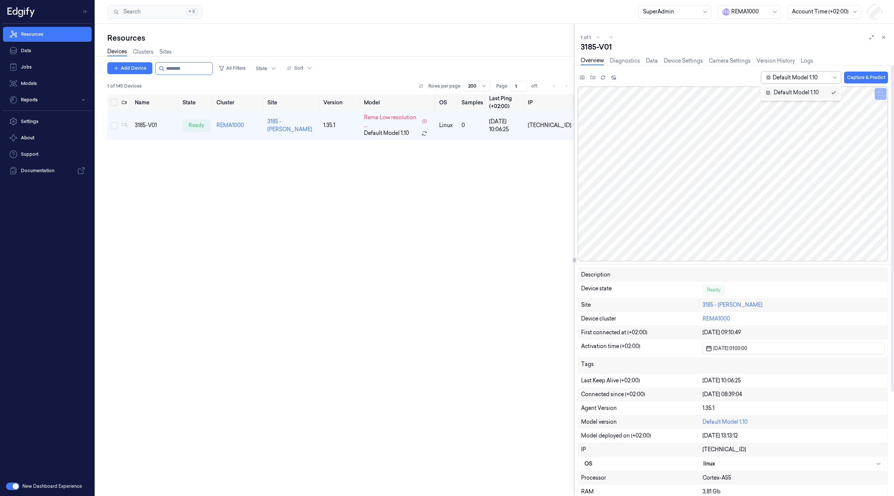
click at [826, 81] on div at bounding box center [801, 78] width 56 height 8
click at [629, 57] on div "Overview Diagnostics Data Device Settings Camera Settings Version History Logs" at bounding box center [697, 61] width 233 height 9
click at [628, 61] on link "Diagnostics" at bounding box center [625, 61] width 30 height 9
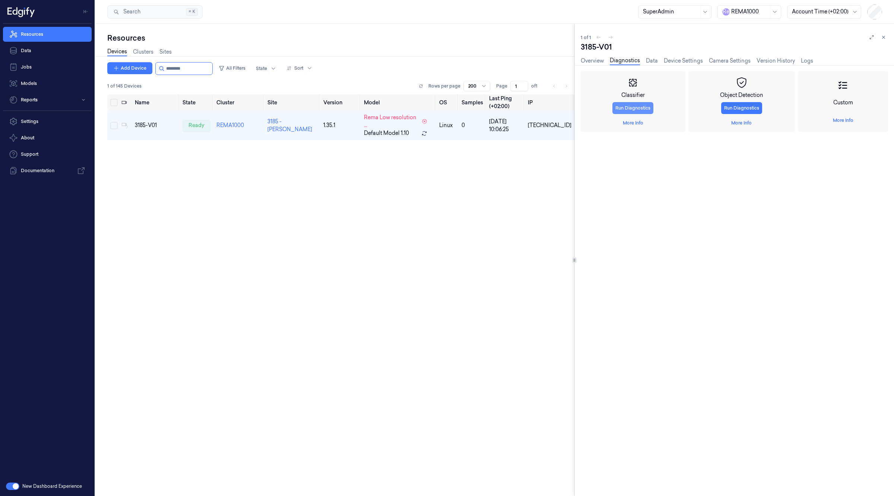
click at [642, 109] on button "Run Diagnostics" at bounding box center [633, 108] width 41 height 12
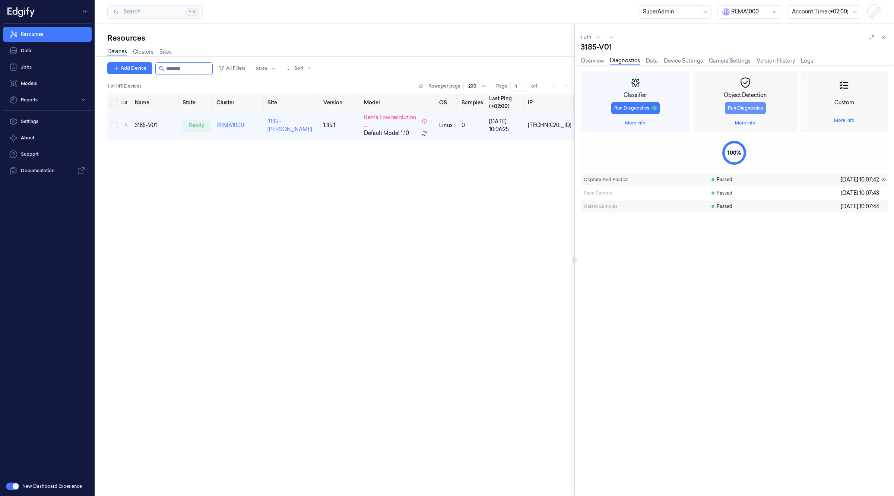
click at [751, 107] on button "Run Diagnostics" at bounding box center [745, 108] width 41 height 12
click at [744, 109] on button "Run Diagnostics" at bounding box center [745, 108] width 48 height 12
click at [861, 101] on div "Custom More Info" at bounding box center [846, 101] width 86 height 61
click at [837, 120] on link "More Info" at bounding box center [845, 120] width 20 height 7
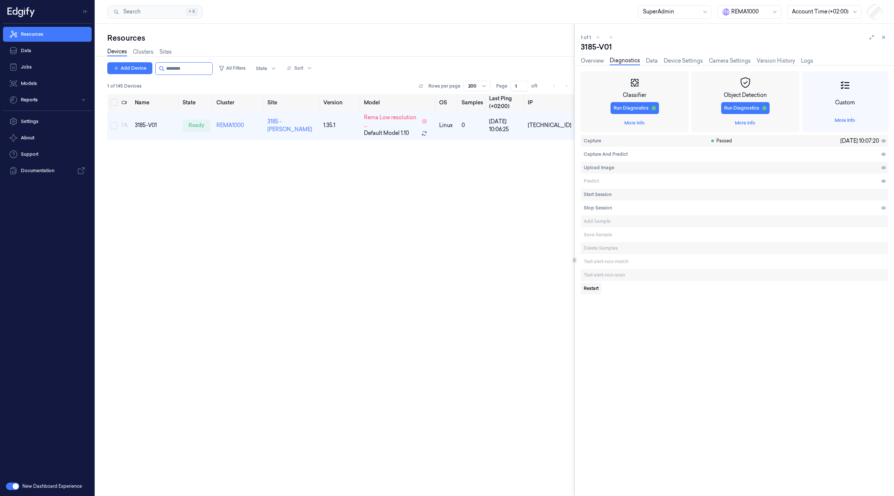
click at [589, 288] on span "Restart" at bounding box center [591, 288] width 15 height 7
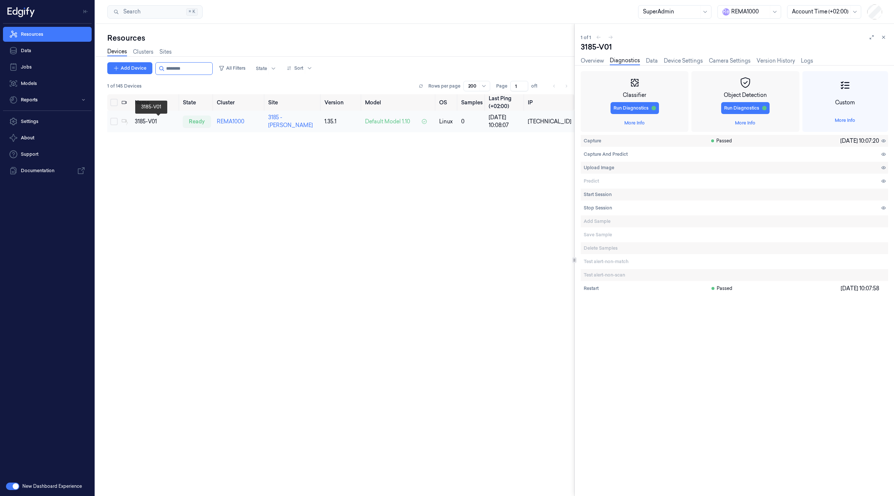
click at [157, 123] on div "3185-V01" at bounding box center [156, 122] width 42 height 8
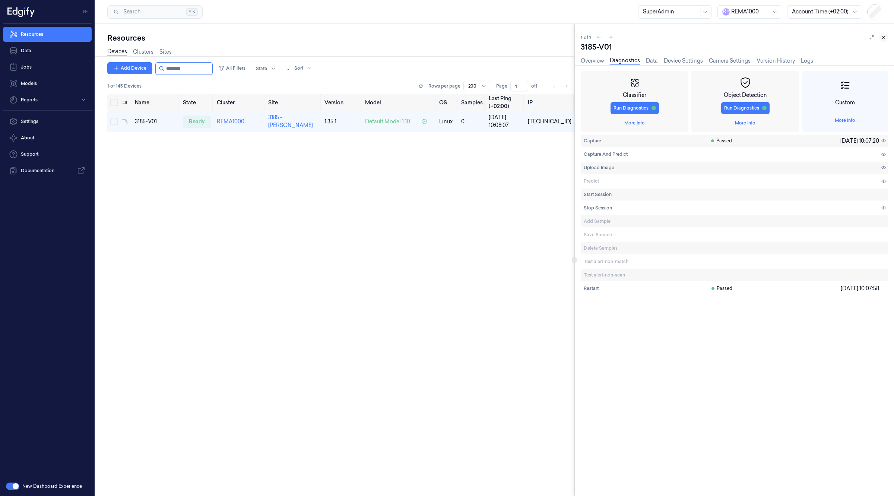
click at [887, 37] on button at bounding box center [883, 37] width 9 height 9
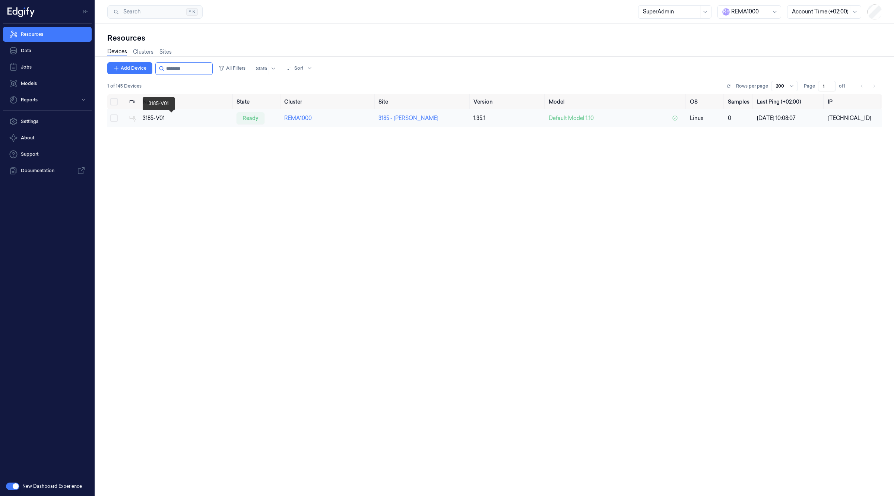
click at [147, 116] on div "3185-V01" at bounding box center [187, 118] width 88 height 8
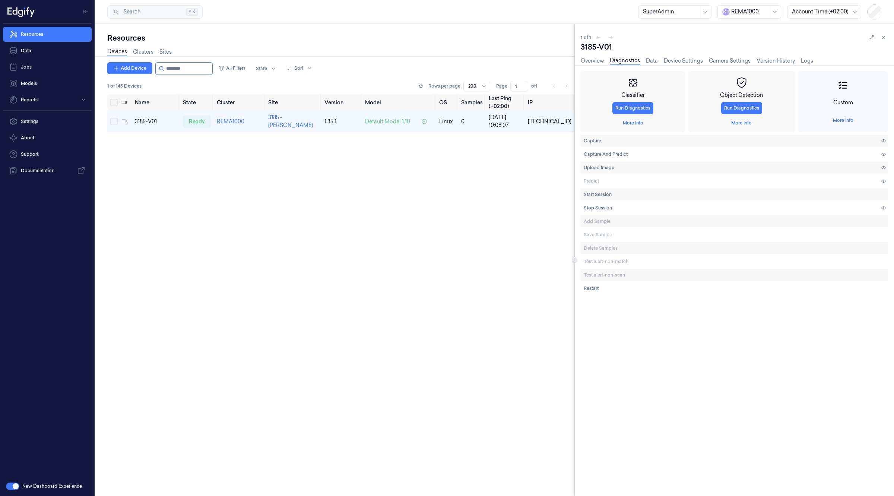
click at [272, 284] on div "Name State Cluster Site Version Model OS Samples Last Ping (+02:00) IP 3185-V01…" at bounding box center [340, 292] width 467 height 396
click at [593, 62] on link "Overview" at bounding box center [592, 61] width 23 height 9
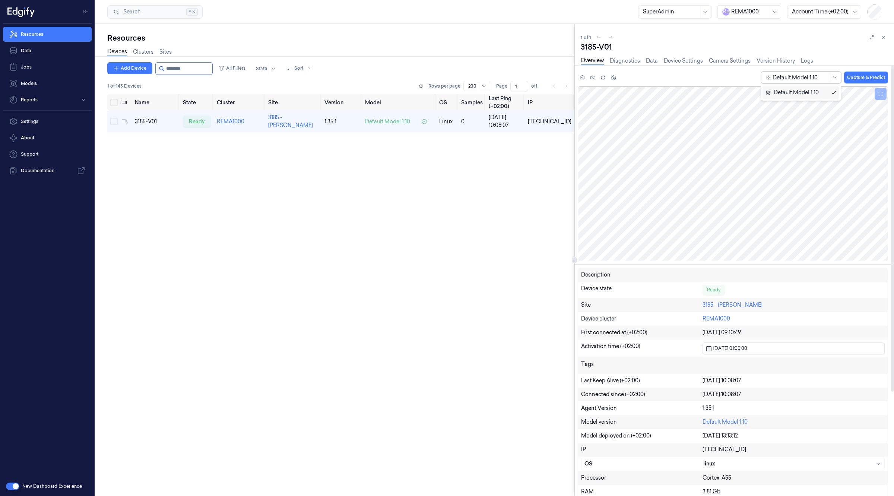
click at [807, 75] on div at bounding box center [801, 78] width 56 height 8
click at [358, 182] on div "Name State Cluster Site Version Model OS Samples Last Ping (+02:00) IP 3185-V01…" at bounding box center [340, 292] width 467 height 396
click at [884, 38] on icon at bounding box center [883, 37] width 5 height 5
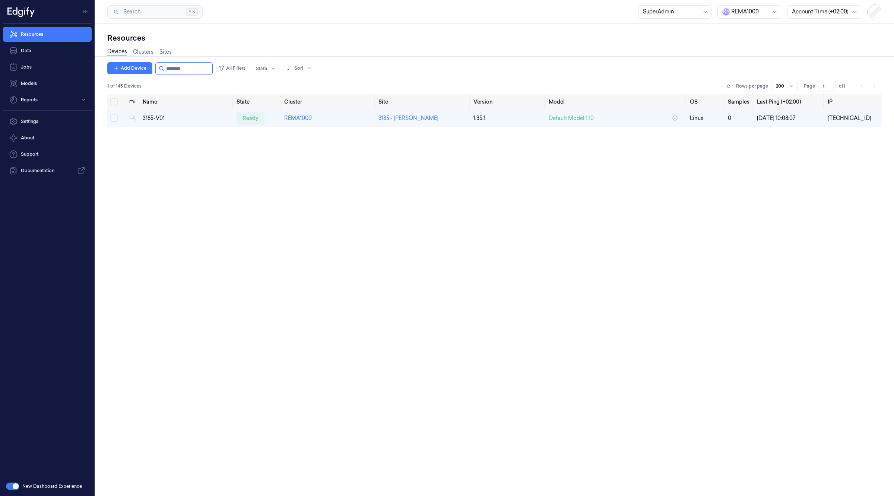
click at [582, 183] on div "Name State Cluster Site Version Model OS Samples Last Ping (+02:00) IP 3185-V01…" at bounding box center [494, 292] width 775 height 396
click at [14, 486] on button "button" at bounding box center [12, 486] width 13 height 7
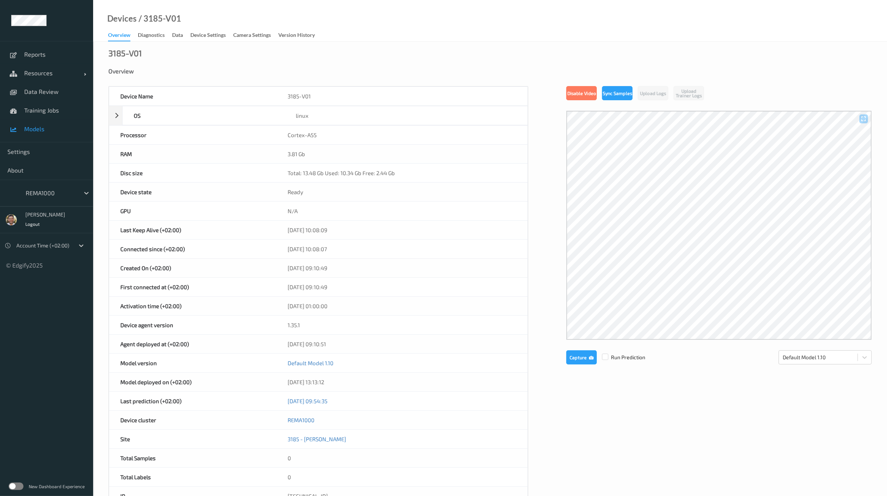
click at [35, 131] on span "Models" at bounding box center [54, 128] width 61 height 7
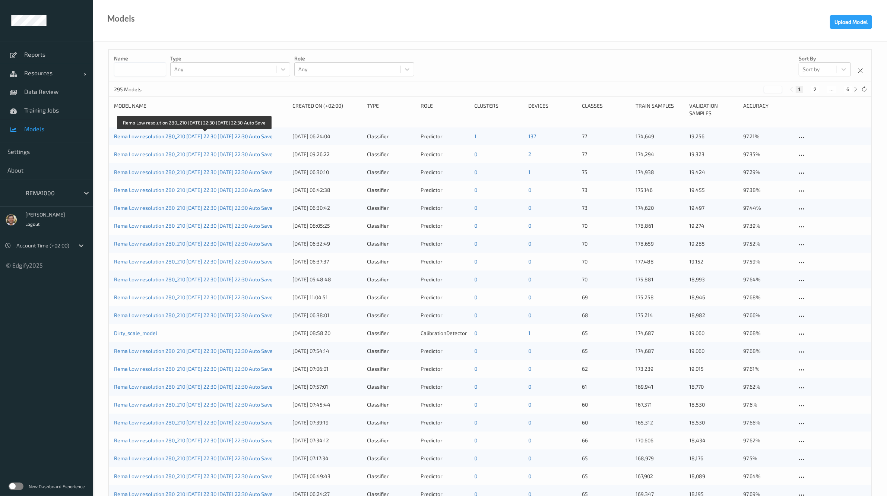
click at [192, 133] on link "Rema Low resolution 280_210 [DATE] 22:30 [DATE] 22:30 Auto Save" at bounding box center [193, 136] width 159 height 6
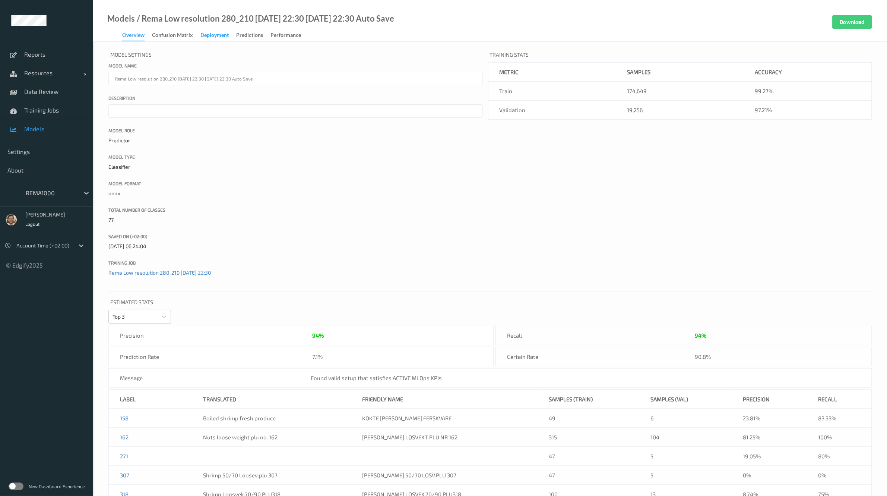
click at [209, 38] on div "Deployment" at bounding box center [214, 35] width 28 height 9
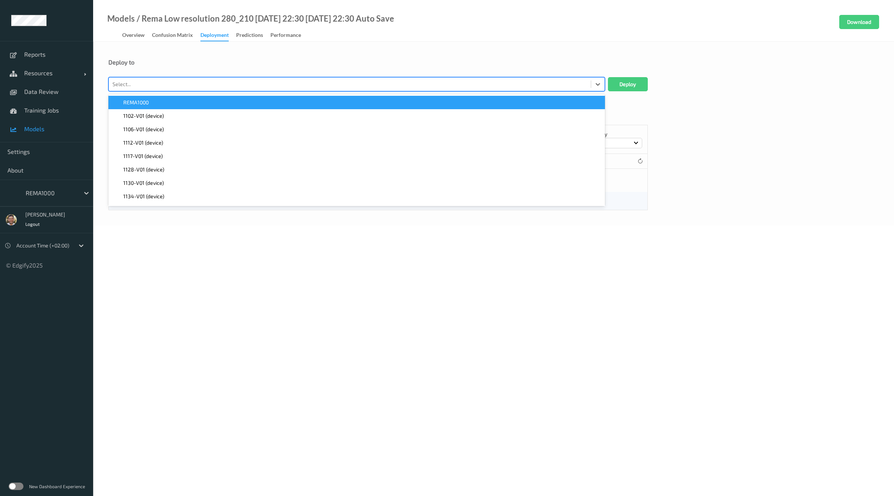
click at [235, 88] on div at bounding box center [350, 84] width 475 height 9
paste input "3185-V01"
type input "3185-V01"
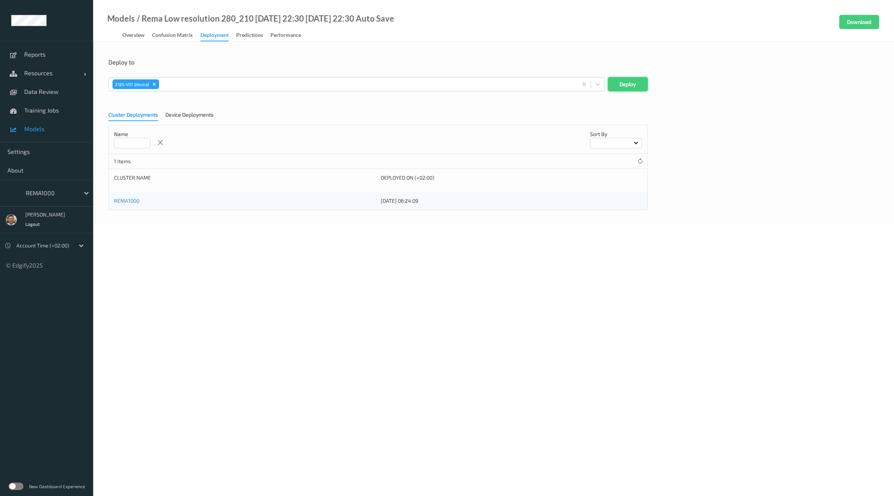
click at [634, 79] on button "Deploy" at bounding box center [628, 84] width 40 height 14
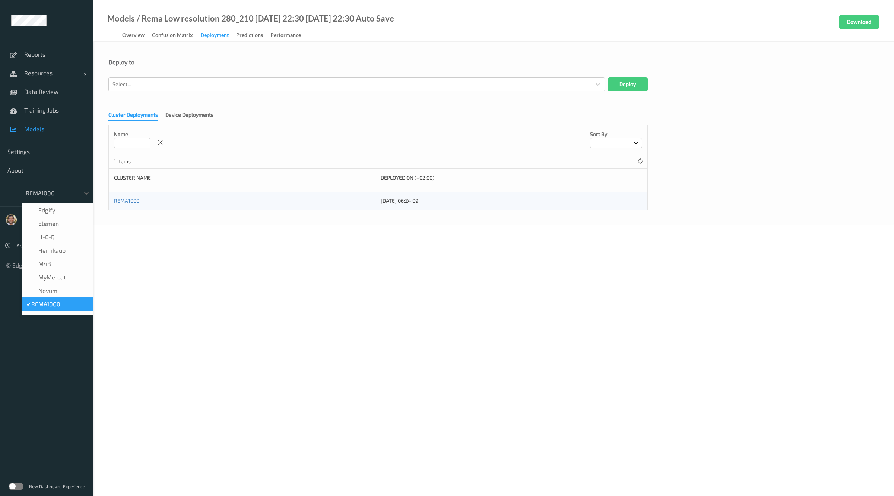
click at [56, 198] on div "REMA1000" at bounding box center [51, 193] width 58 height 12
type input "s"
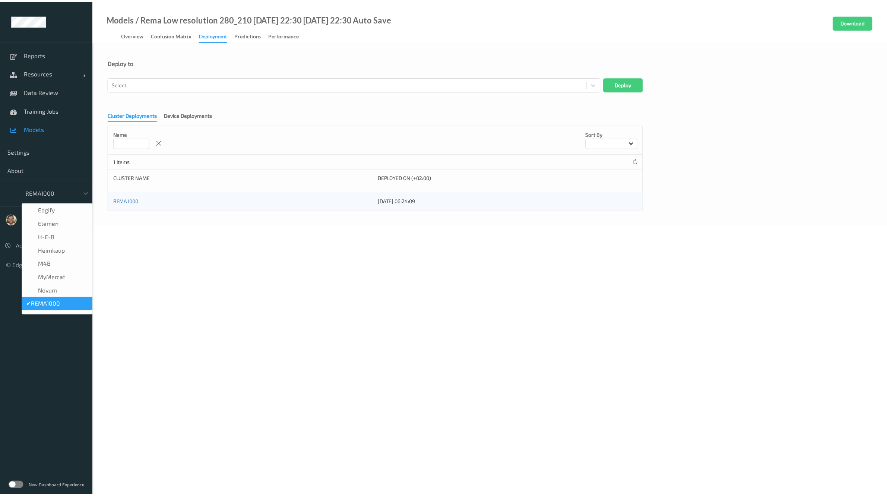
scroll to position [36, 0]
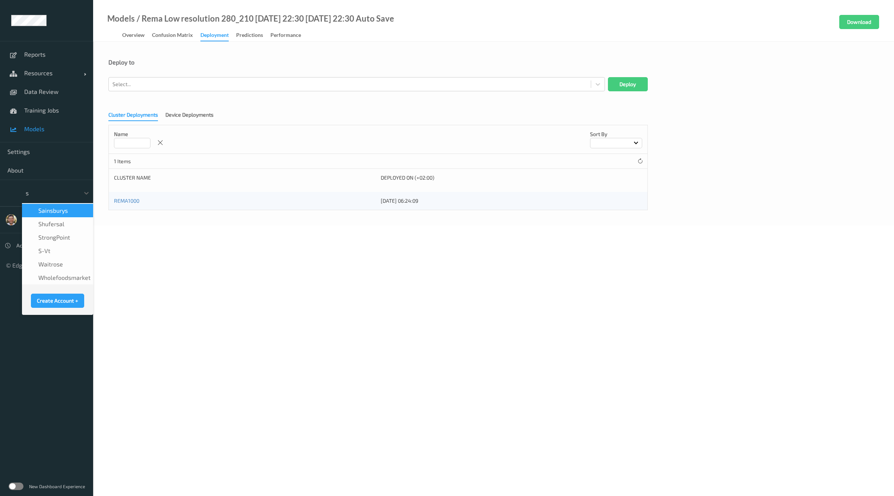
click at [54, 212] on span "Sainsburys" at bounding box center [52, 210] width 29 height 7
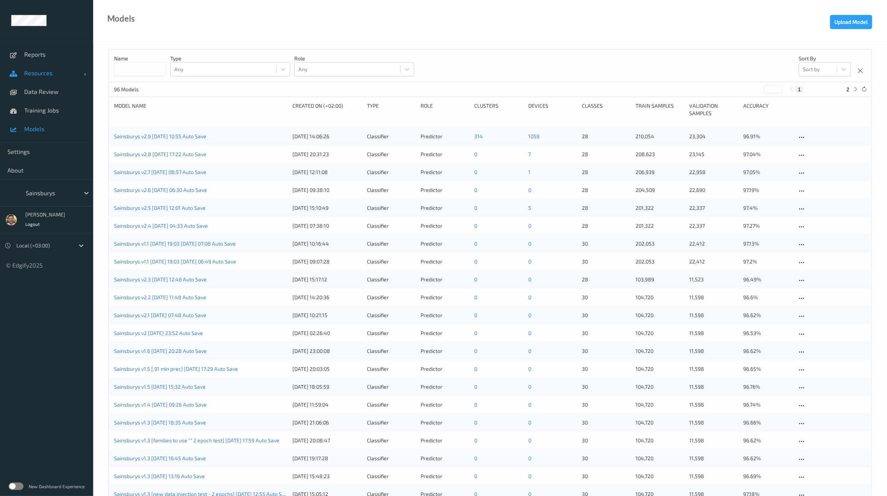
click at [53, 79] on link "Resources" at bounding box center [46, 73] width 93 height 19
click at [32, 92] on span "Devices" at bounding box center [54, 91] width 61 height 7
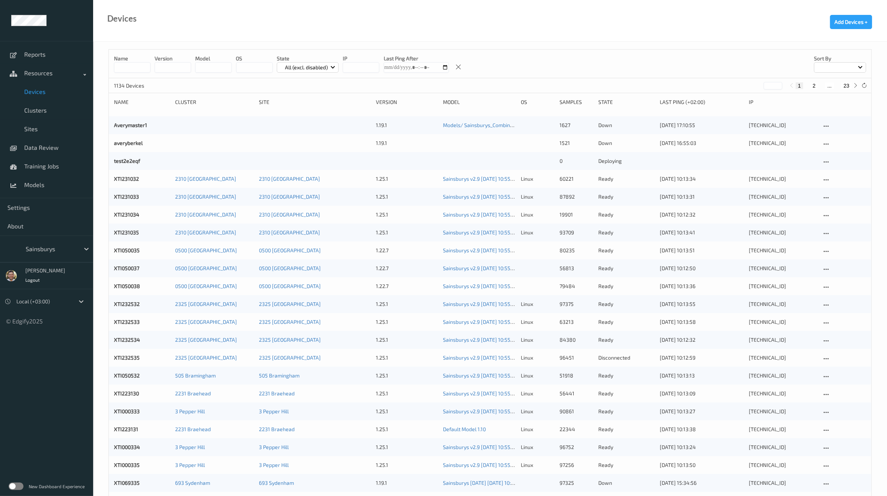
click at [131, 64] on input at bounding box center [132, 67] width 37 height 10
paste input "*********"
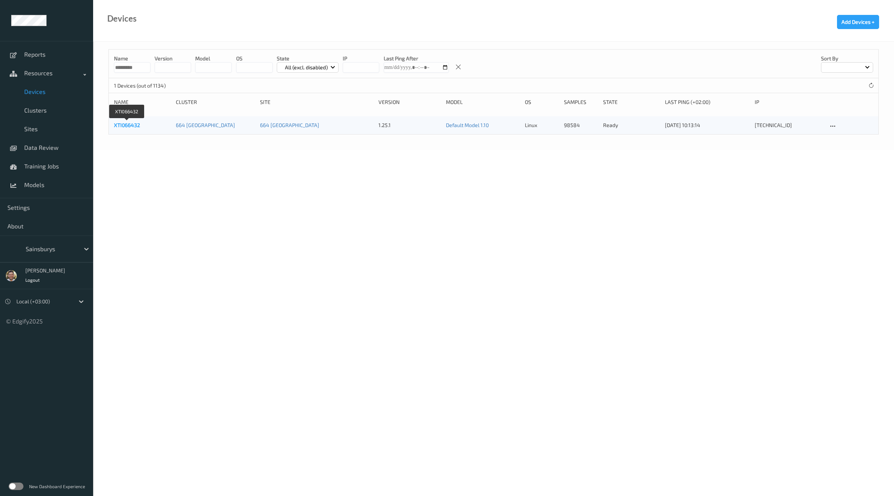
type input "*********"
click at [126, 124] on link "XTI066432" at bounding box center [127, 125] width 26 height 6
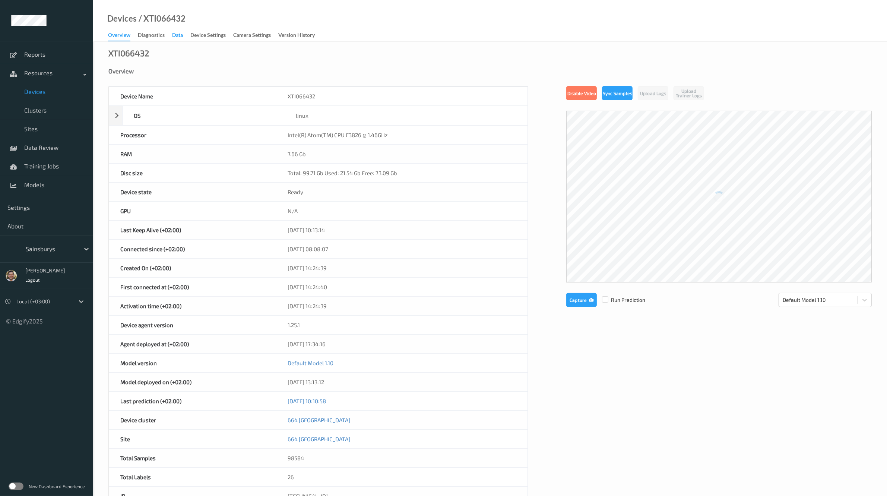
click at [177, 35] on div "Data" at bounding box center [177, 35] width 11 height 9
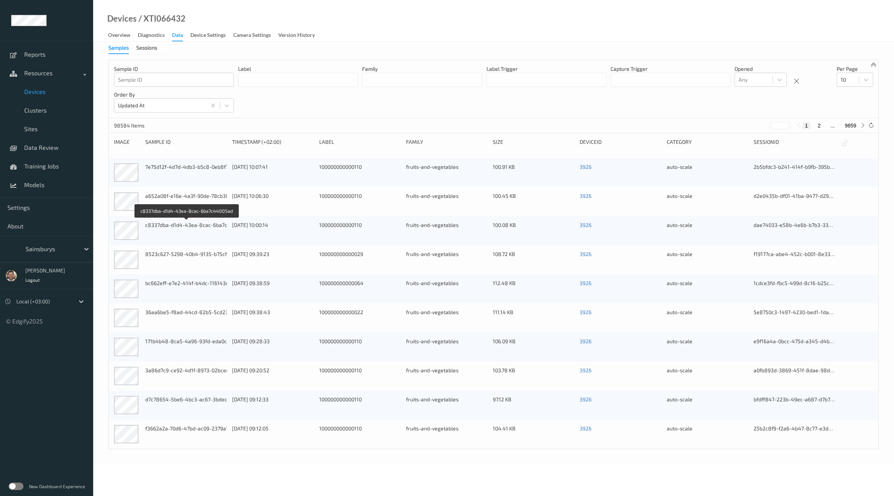
click at [185, 223] on div "c8337dba-d1d4-43ea-8cac-6ba7c44005ad" at bounding box center [186, 224] width 82 height 7
copy div "c8337dba-d1d4-43ea-8cac-6ba7c44005ad"
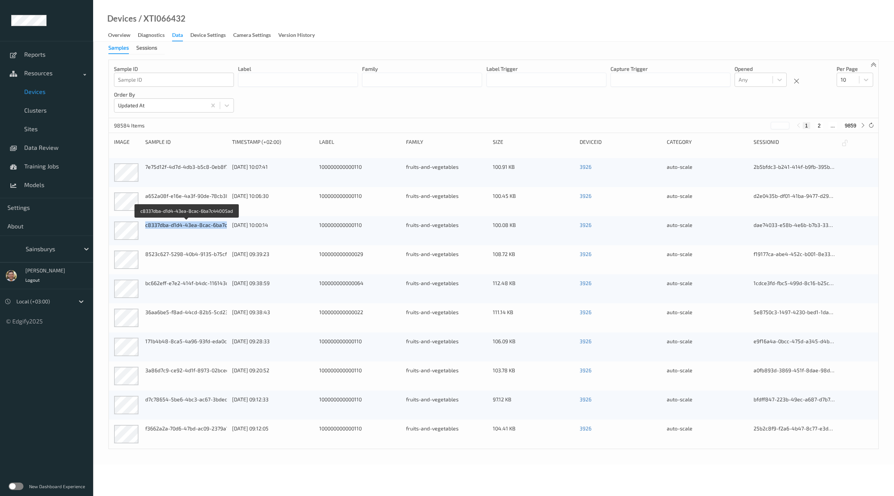
copy div "c8337dba-d1d4-43ea-8cac-6ba7c44005ad"
click at [53, 148] on span "Data Review" at bounding box center [54, 147] width 61 height 7
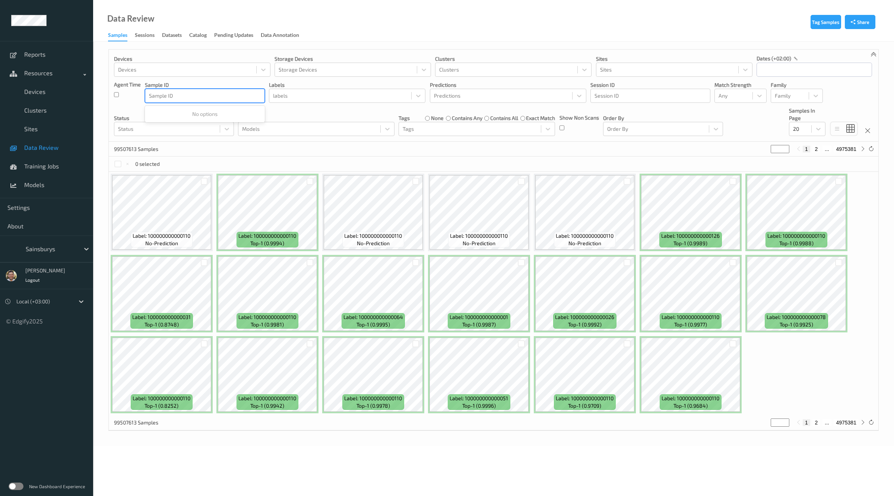
click at [235, 100] on div at bounding box center [205, 95] width 112 height 9
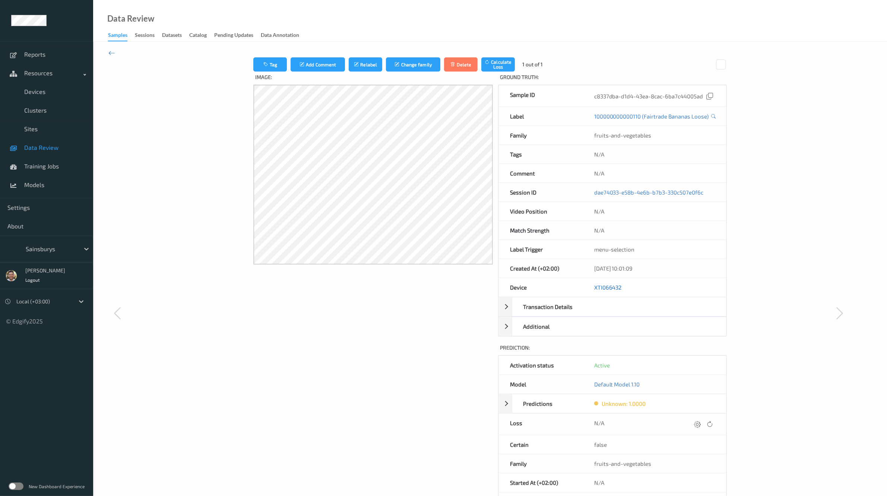
click at [608, 288] on link "XTI066432" at bounding box center [608, 287] width 28 height 7
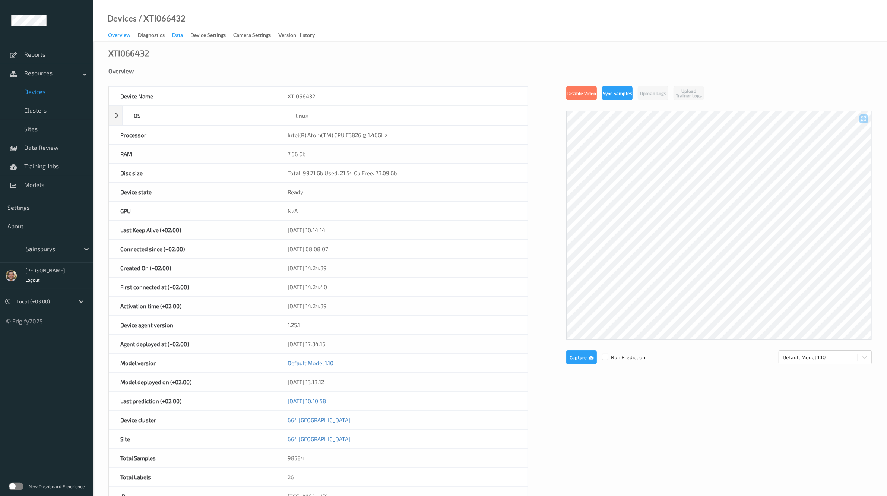
click at [174, 38] on div "Data" at bounding box center [177, 35] width 11 height 9
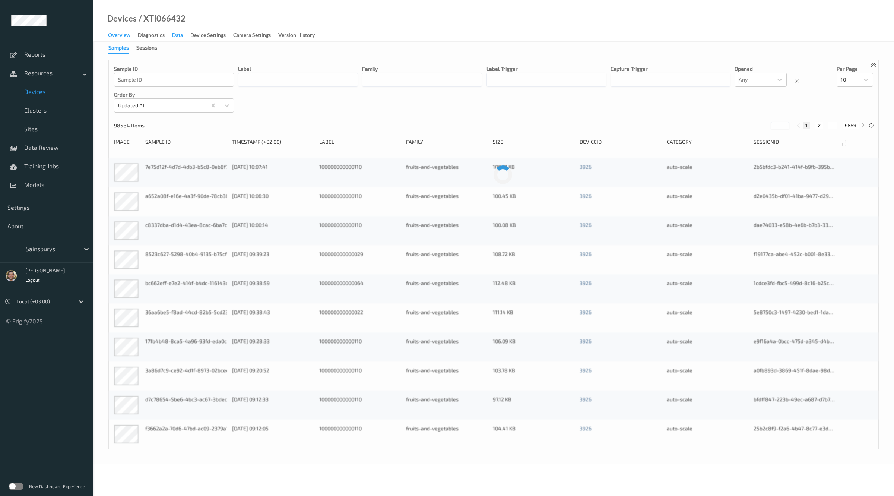
click at [128, 38] on div "Overview" at bounding box center [119, 35] width 22 height 9
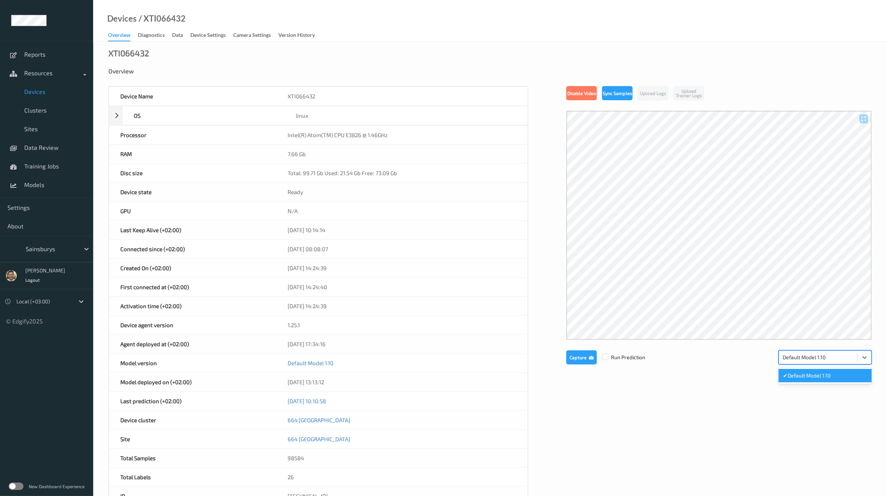
click at [832, 354] on div at bounding box center [818, 357] width 71 height 9
click at [160, 32] on div "Diagnostics" at bounding box center [151, 35] width 27 height 9
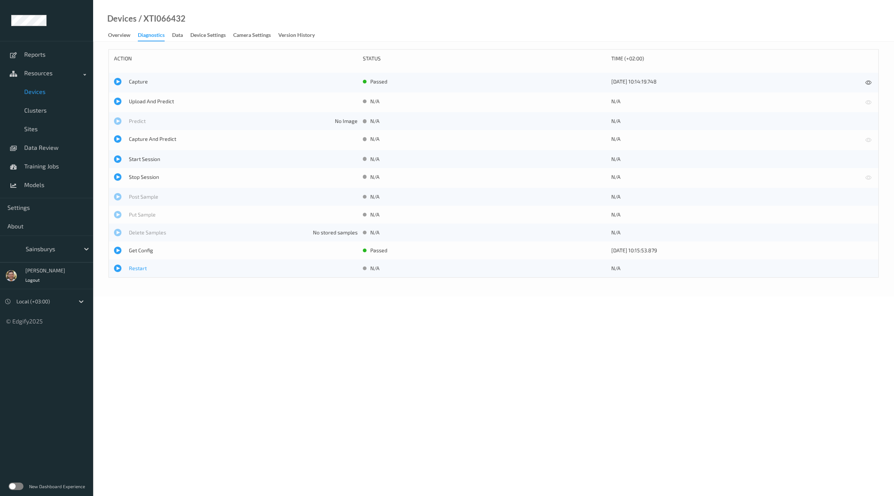
click at [139, 266] on span "Restart" at bounding box center [243, 268] width 229 height 7
click at [120, 34] on div "Overview" at bounding box center [119, 35] width 22 height 9
